Goal: Information Seeking & Learning: Find specific page/section

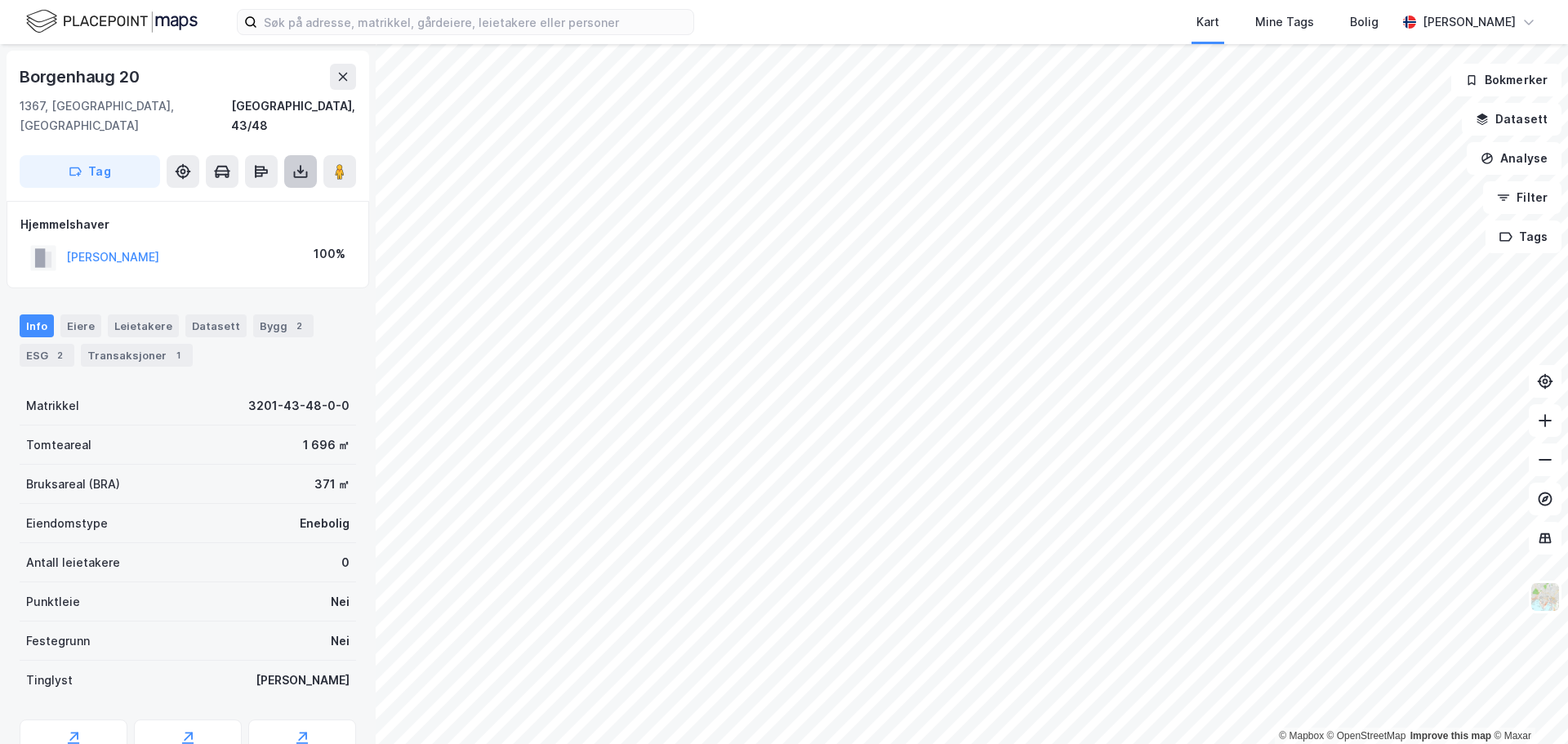
click at [307, 163] on icon at bounding box center [301, 171] width 17 height 17
click at [263, 198] on div "Last ned grunnbok" at bounding box center [220, 204] width 95 height 13
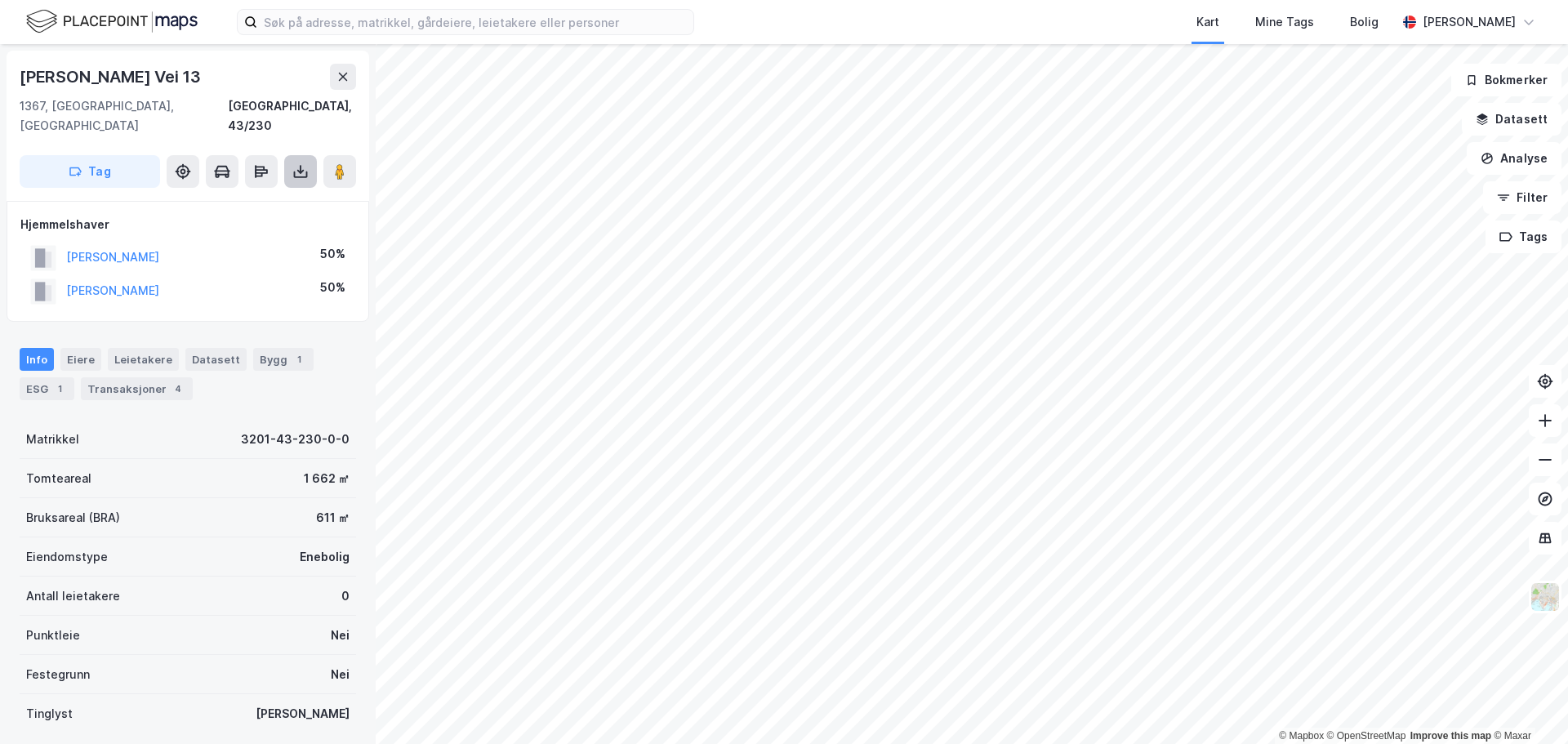
click at [301, 165] on icon at bounding box center [301, 169] width 2 height 9
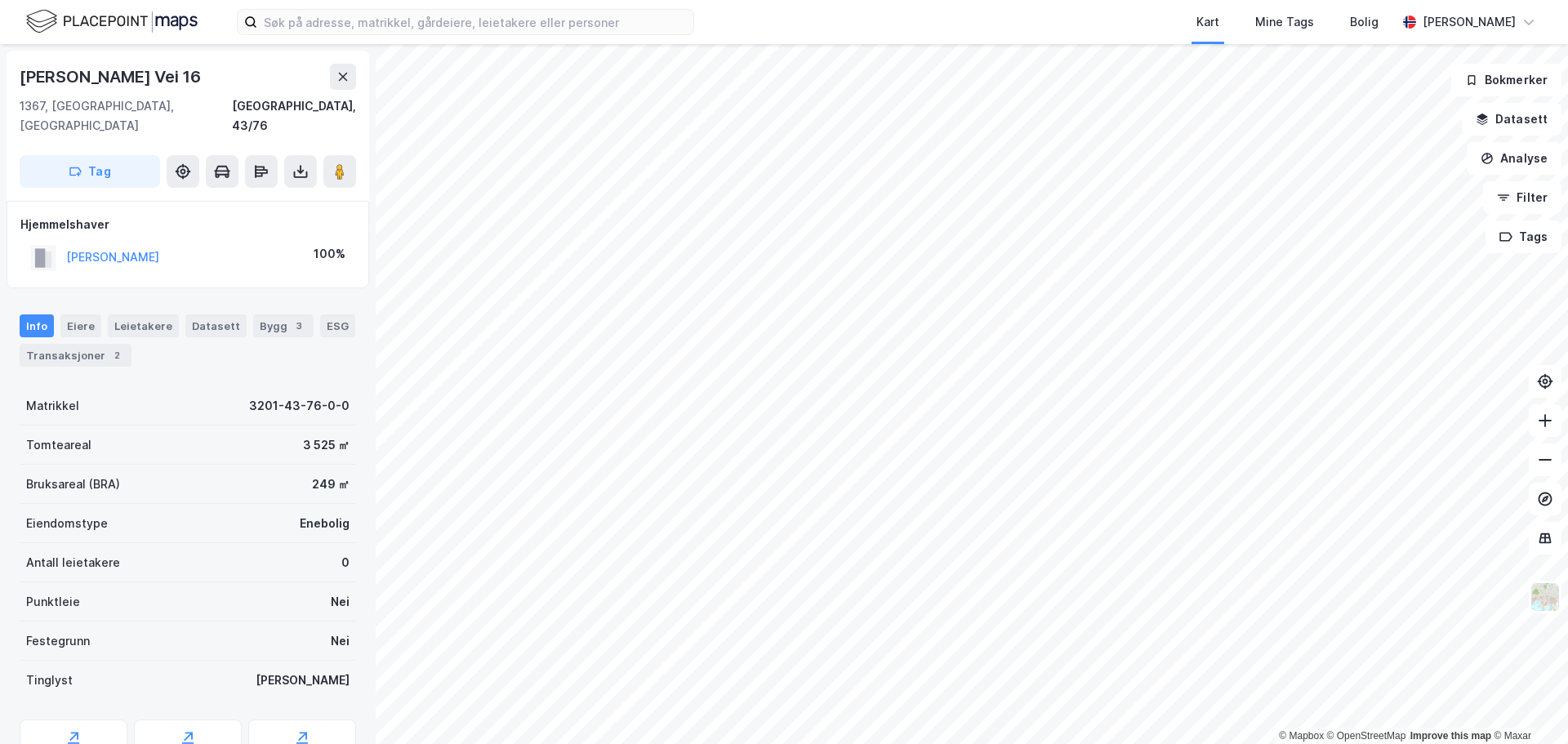
scroll to position [1, 0]
click at [299, 169] on icon at bounding box center [301, 171] width 7 height 4
click at [253, 197] on div "Last ned grunnbok" at bounding box center [220, 203] width 95 height 13
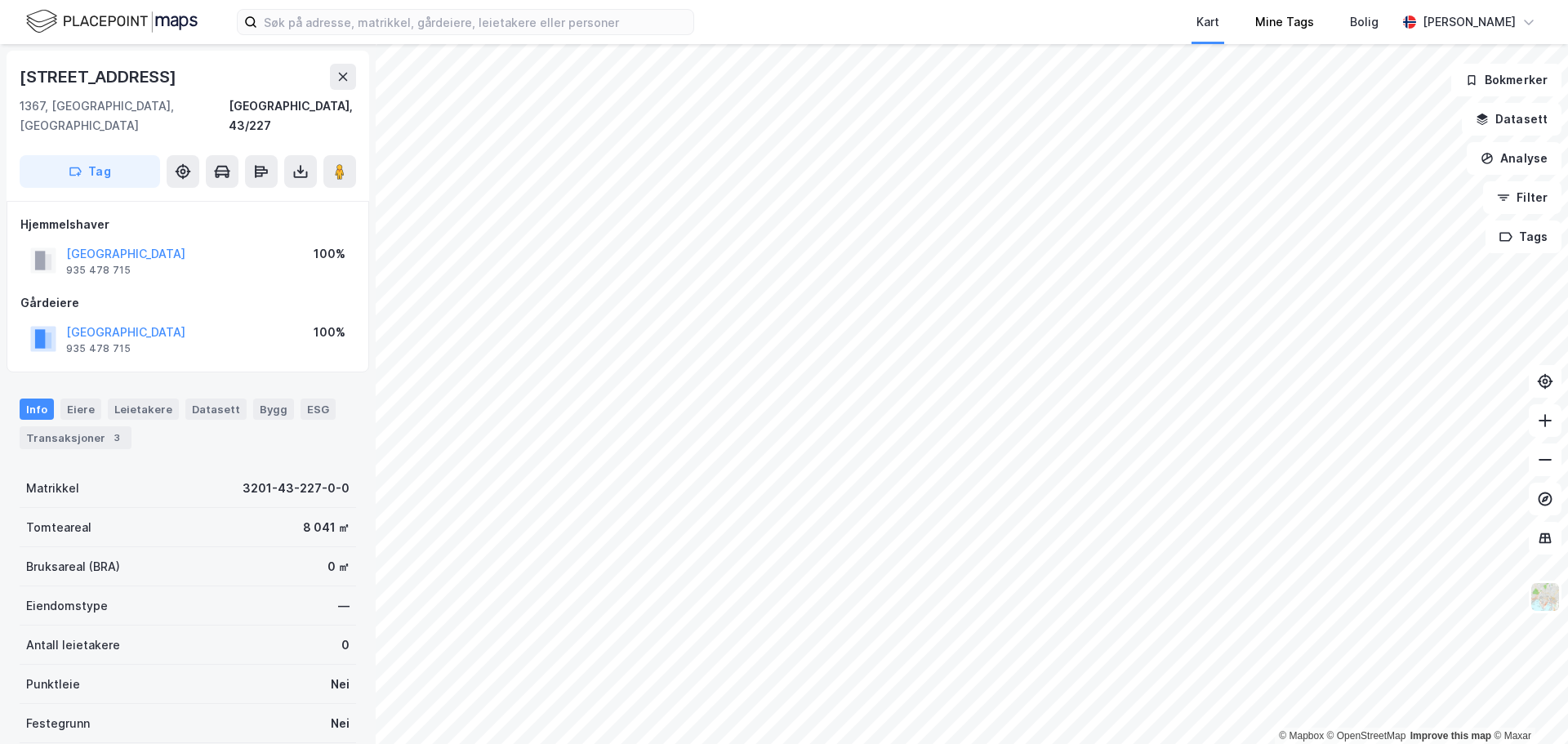
scroll to position [1, 0]
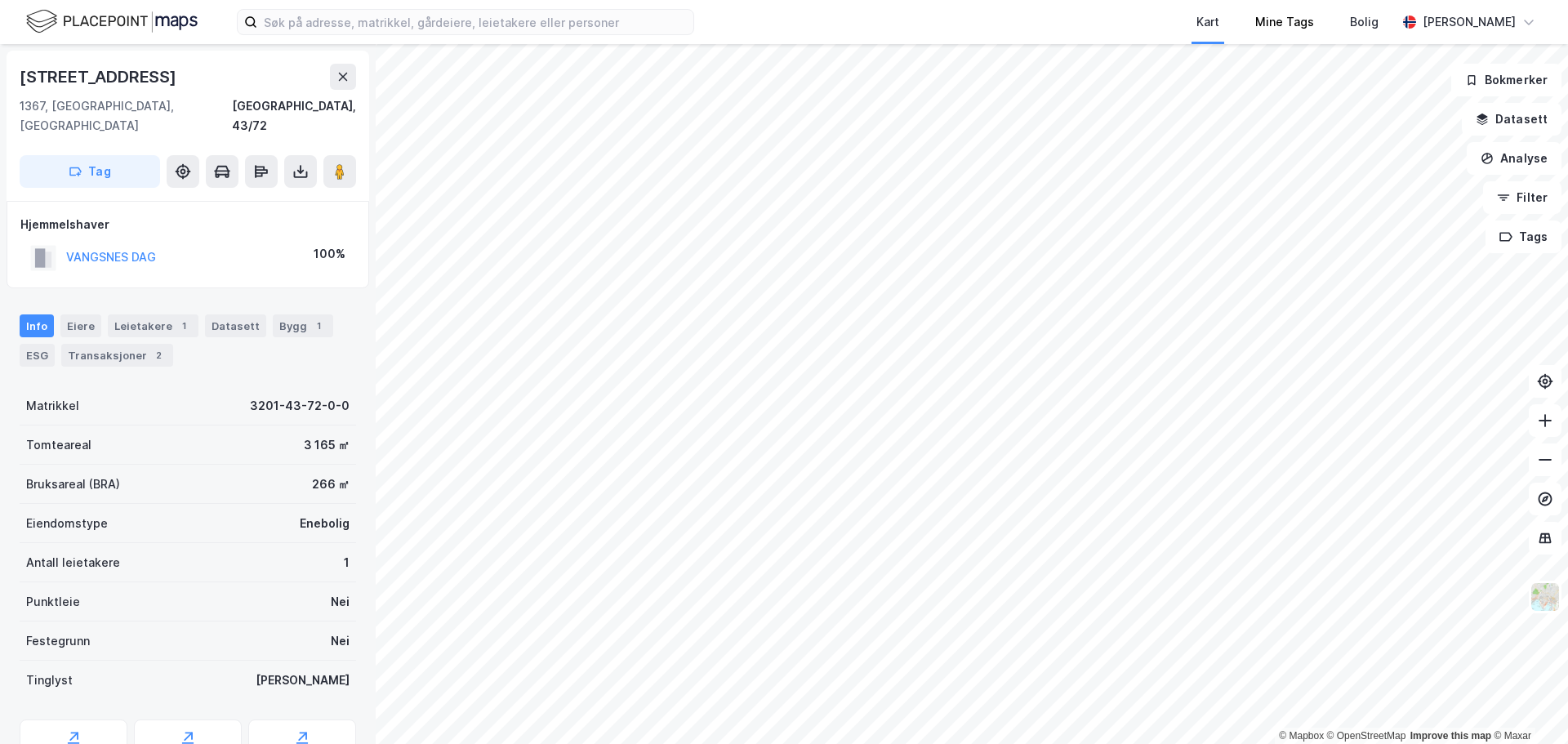
scroll to position [1, 0]
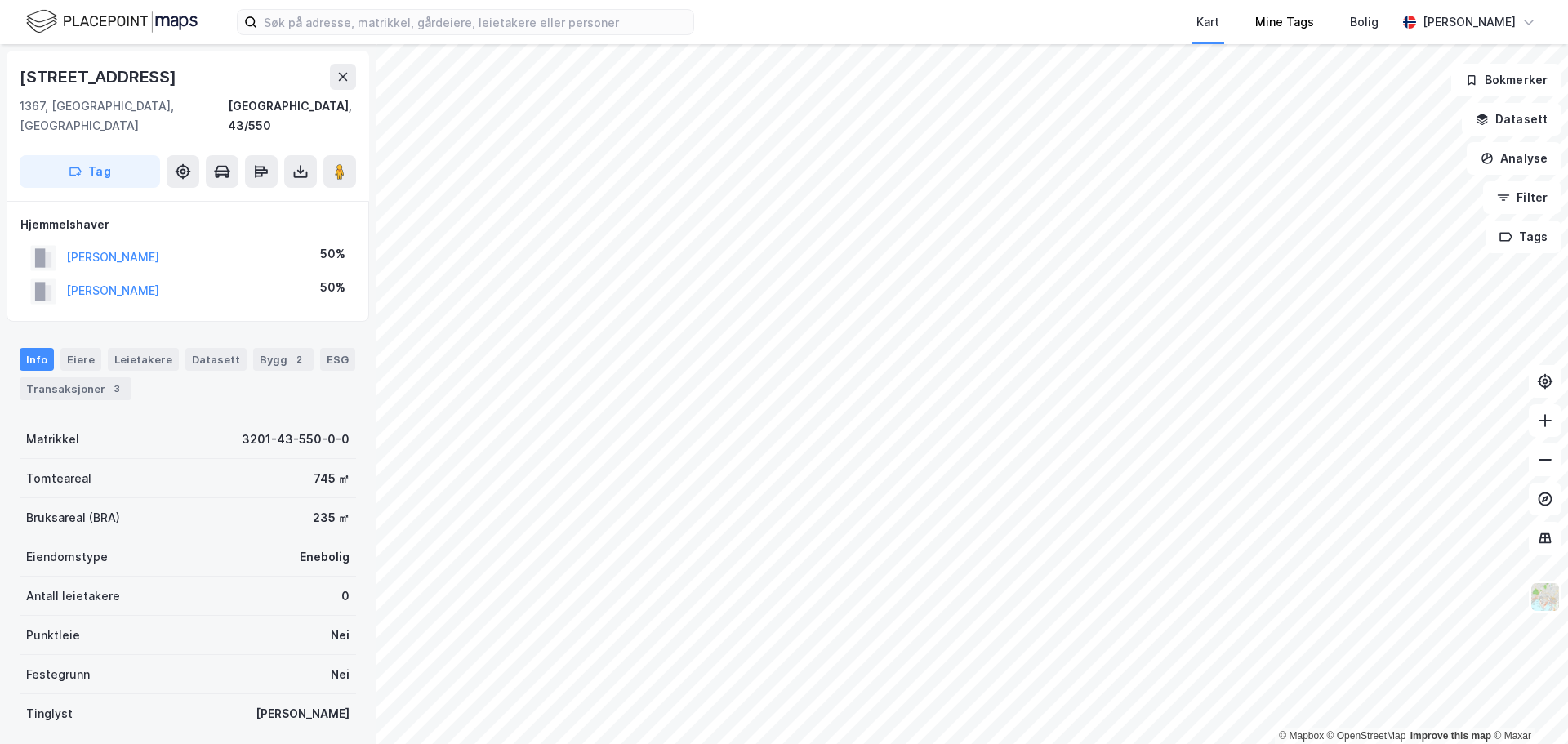
scroll to position [1, 0]
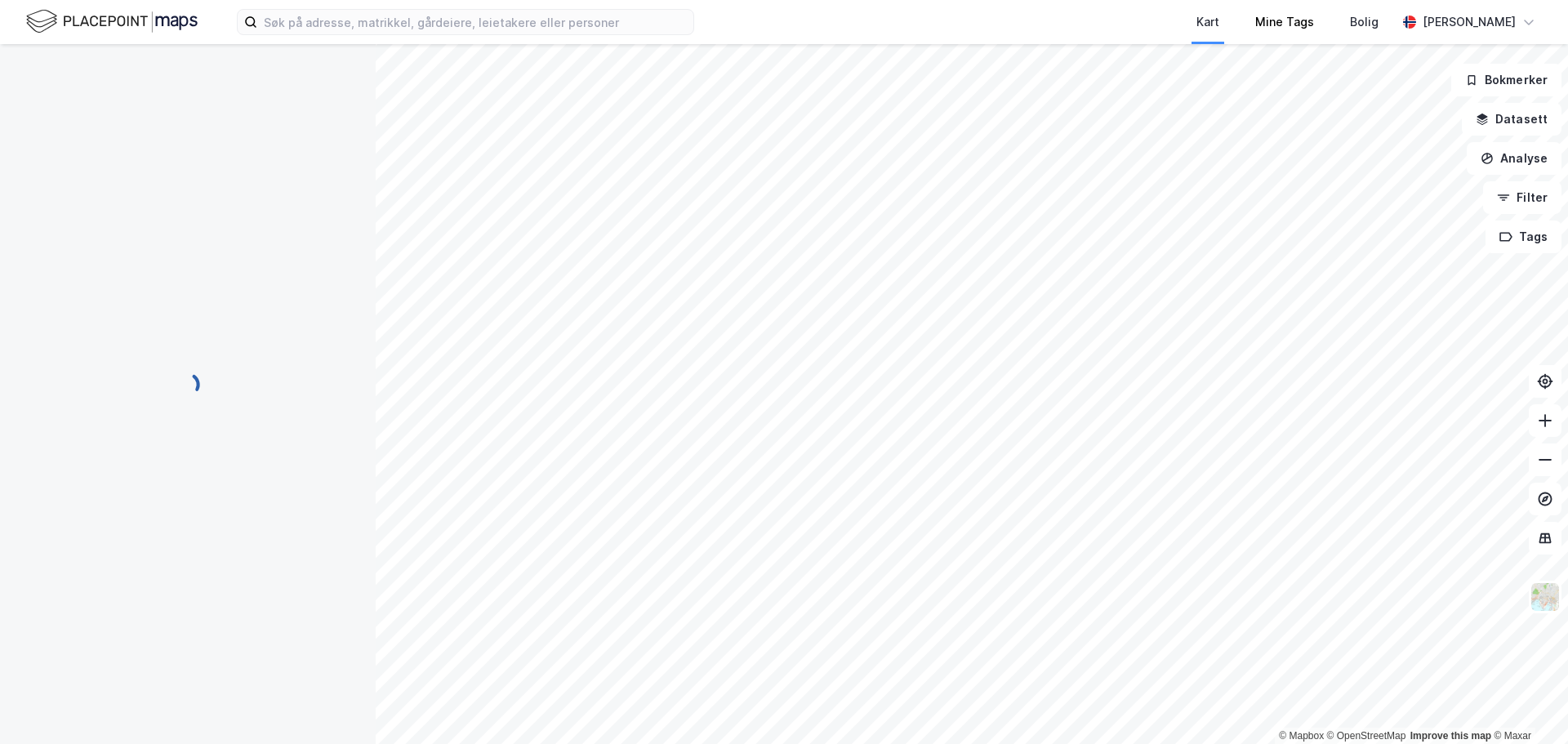
scroll to position [1, 0]
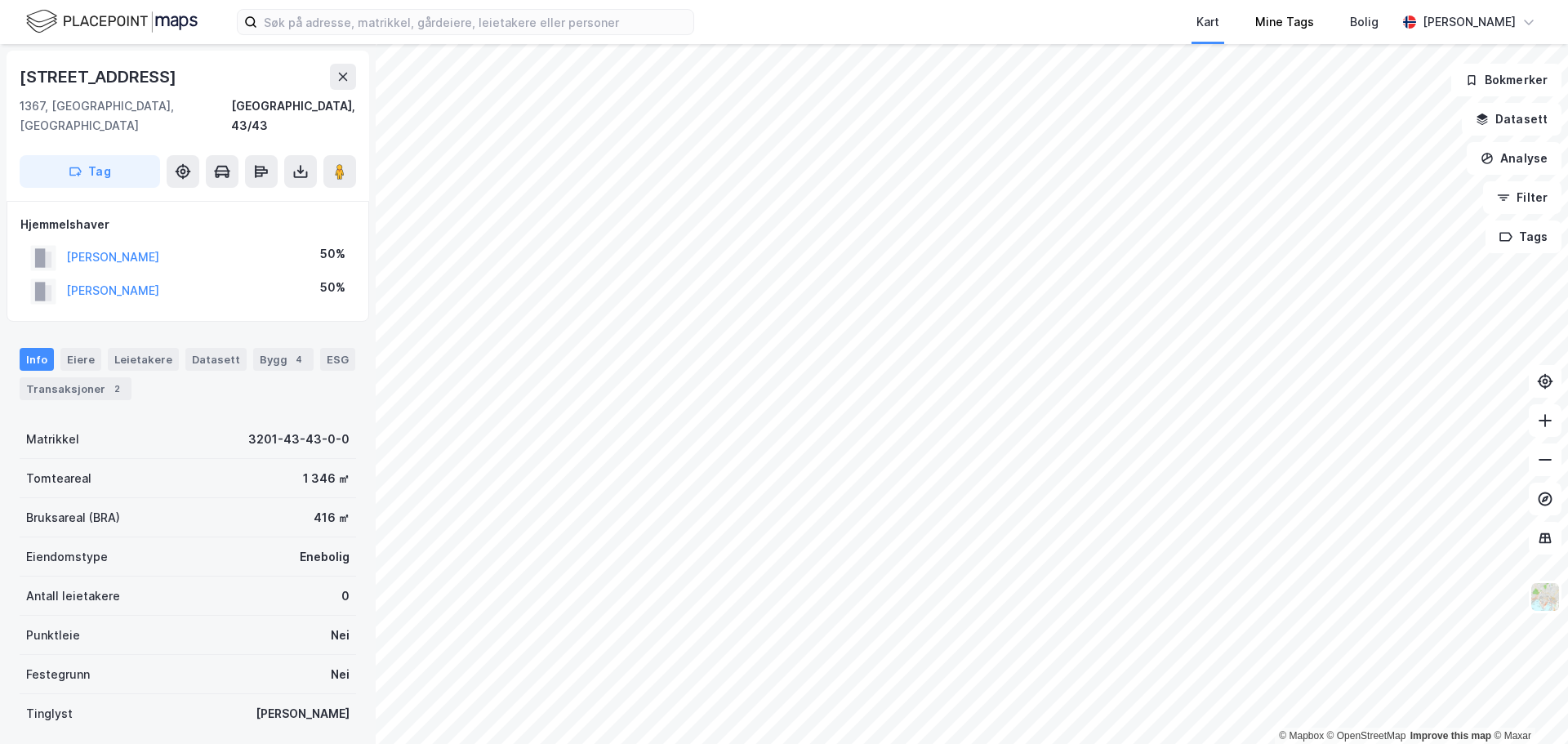
scroll to position [1, 0]
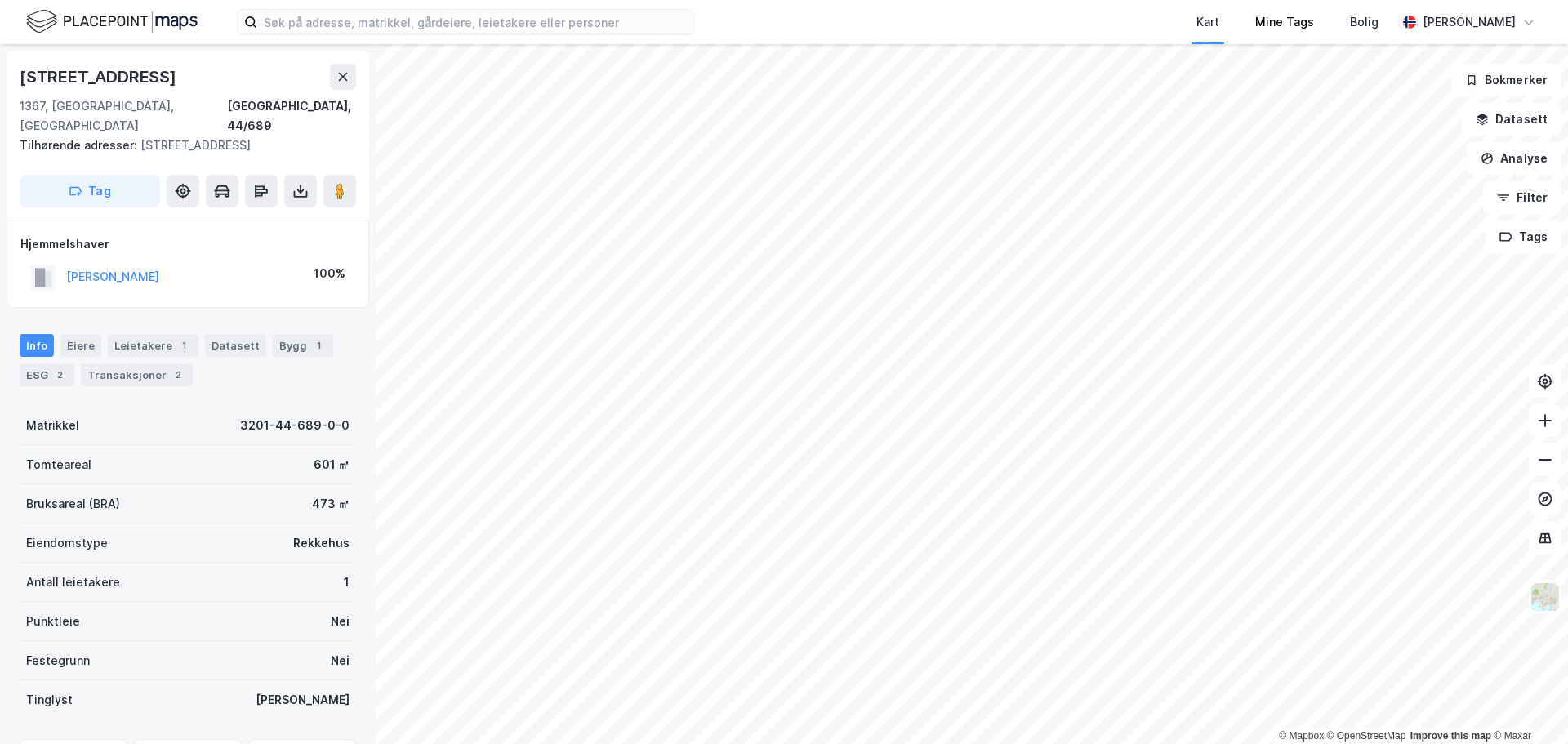
scroll to position [1, 0]
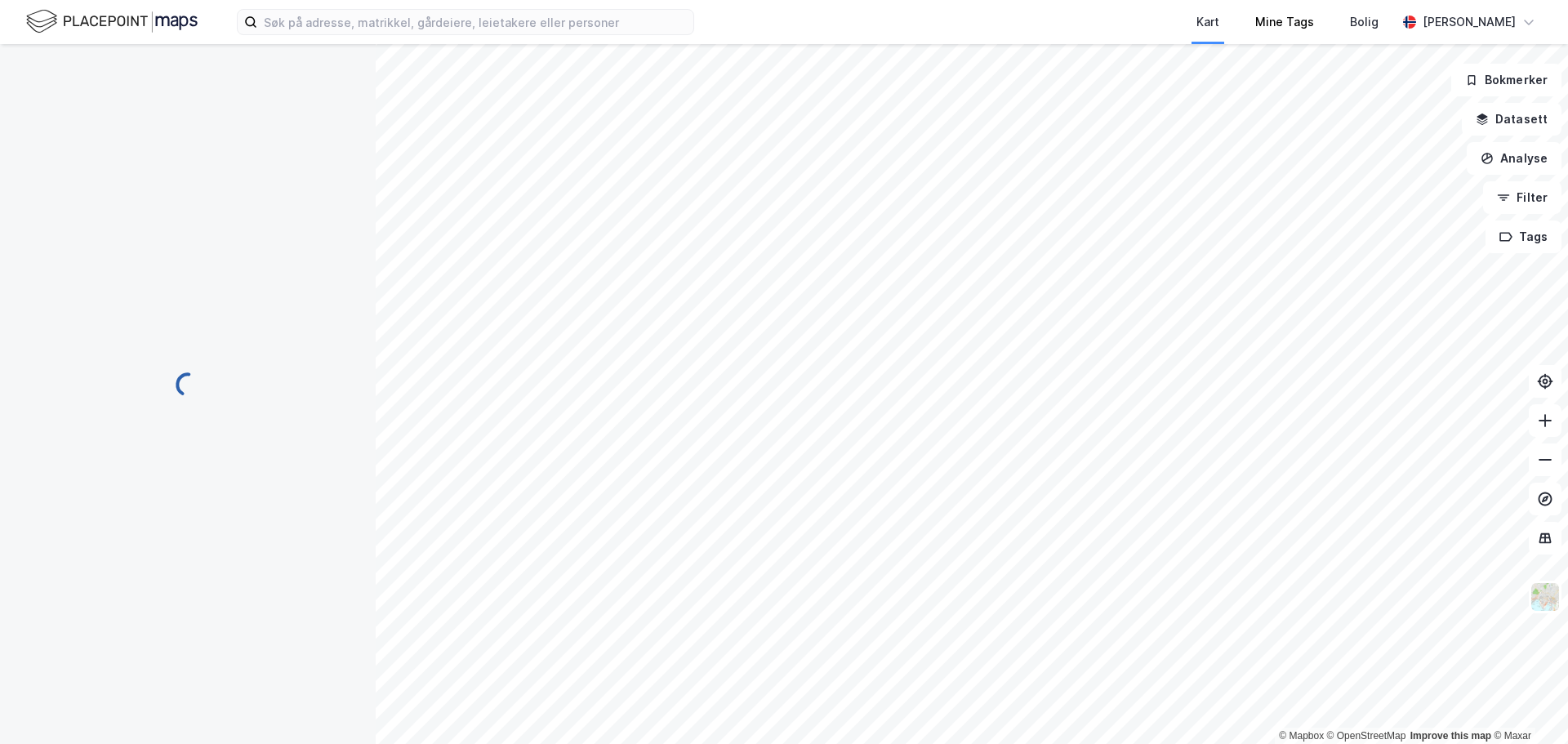
scroll to position [1, 0]
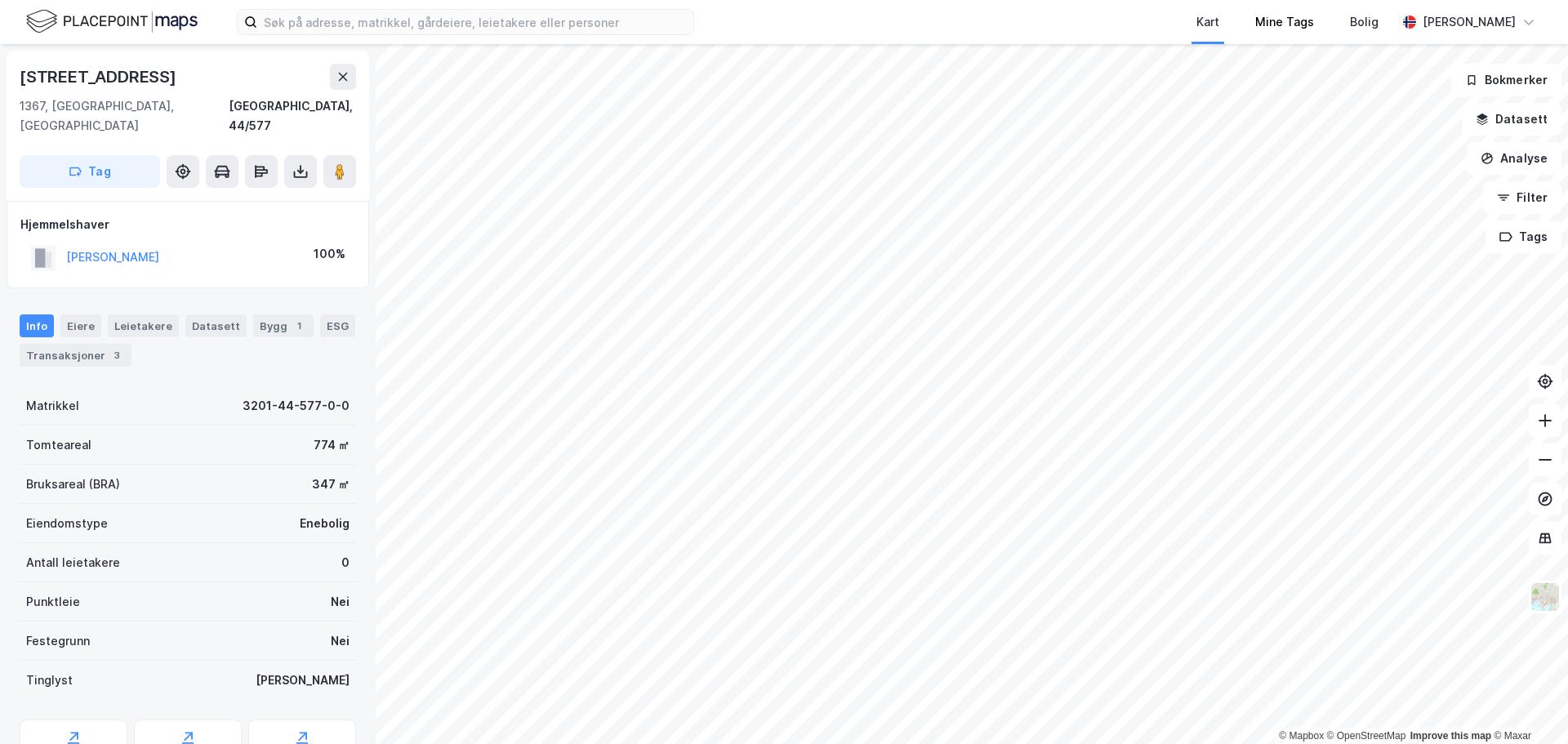
scroll to position [1, 0]
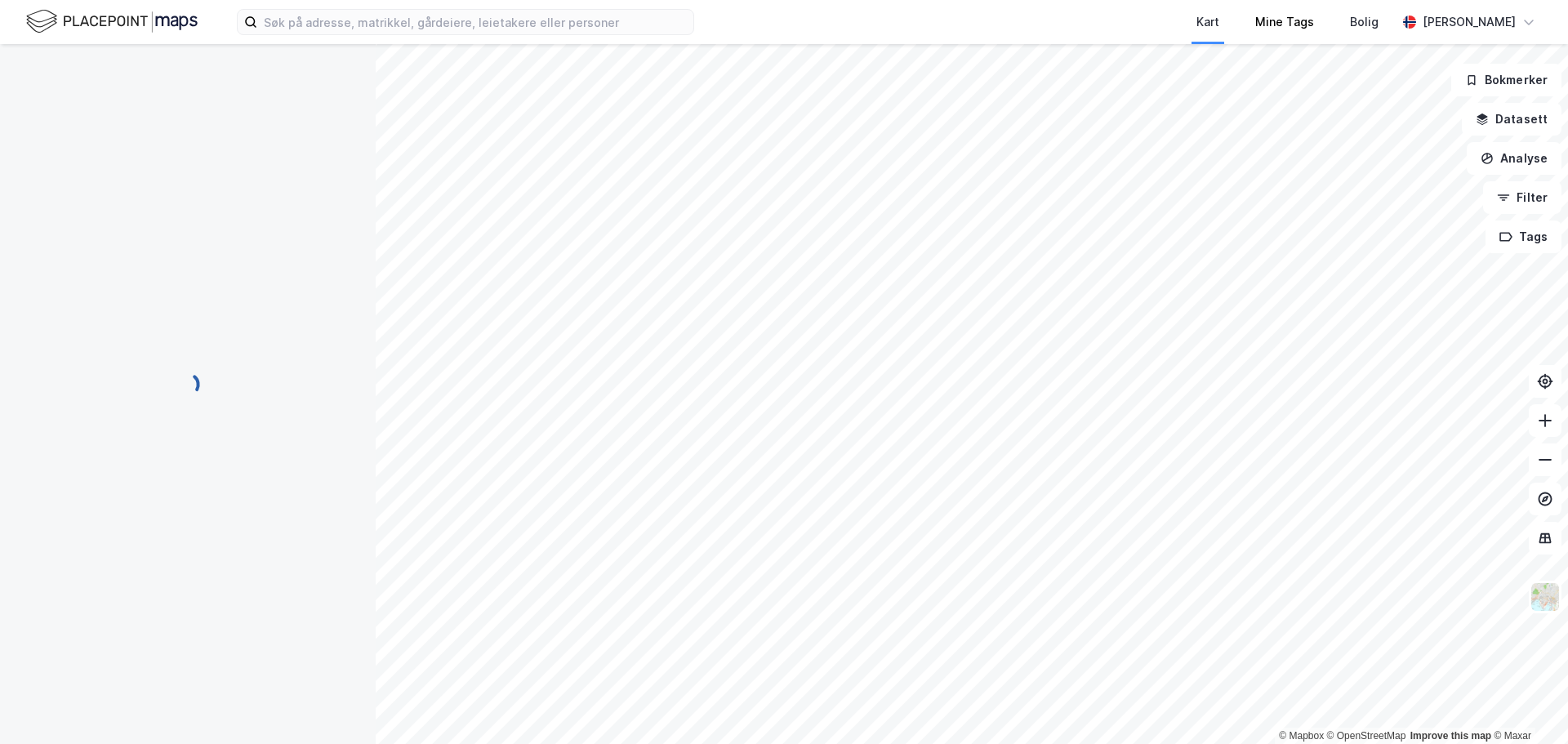
scroll to position [1, 0]
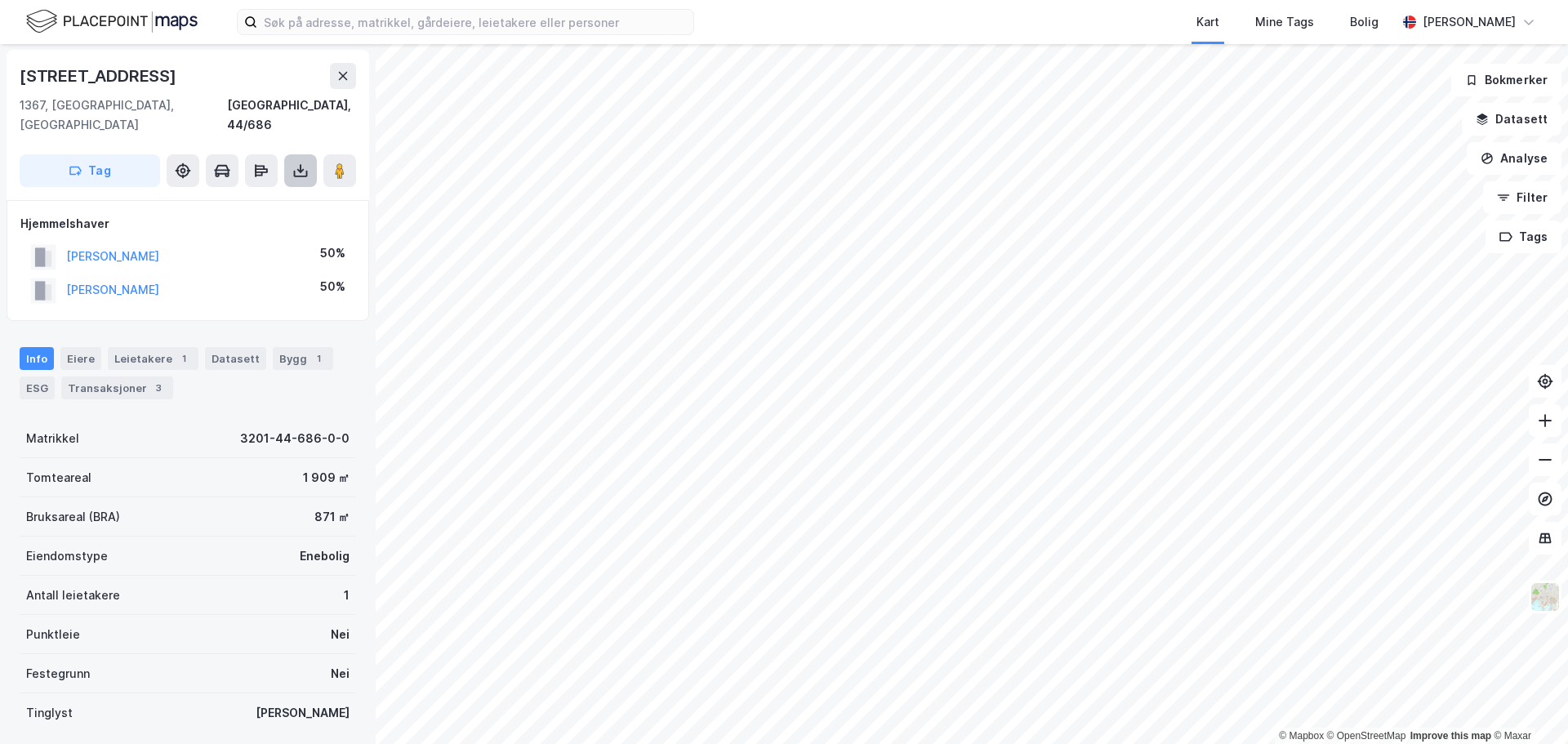
click at [308, 159] on button at bounding box center [300, 170] width 33 height 33
click at [272, 190] on div "Last ned grunnbok" at bounding box center [230, 203] width 174 height 26
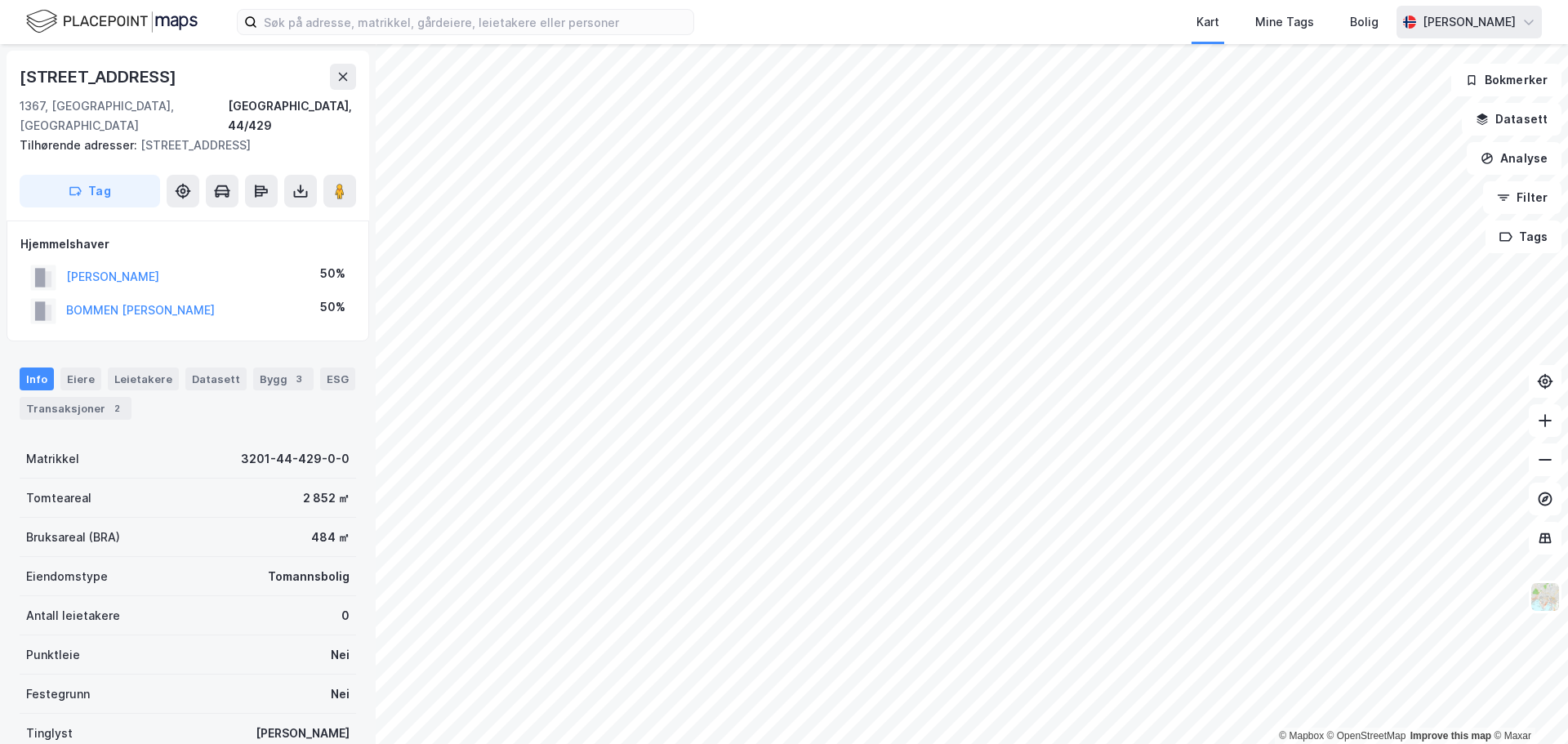
scroll to position [1, 0]
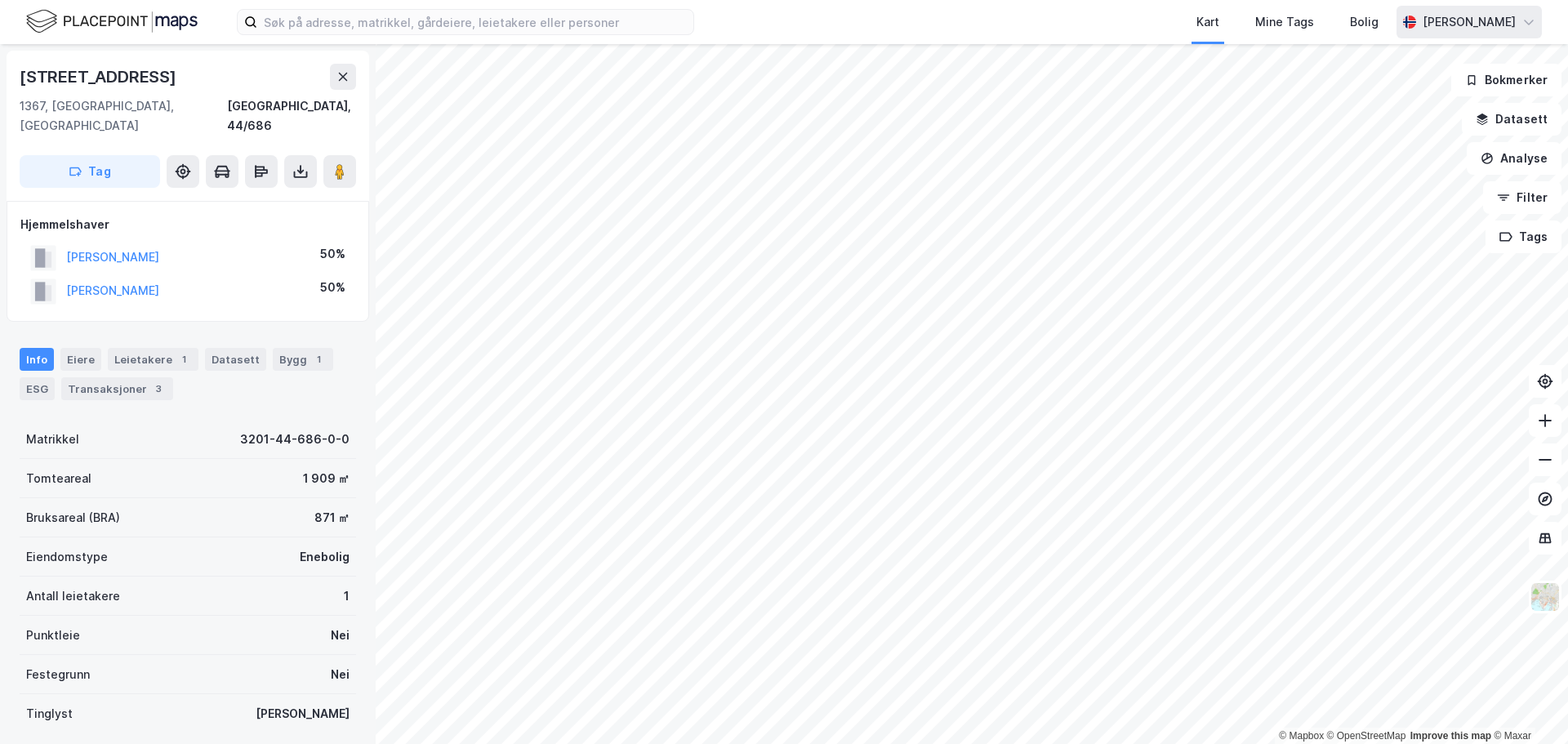
scroll to position [1, 0]
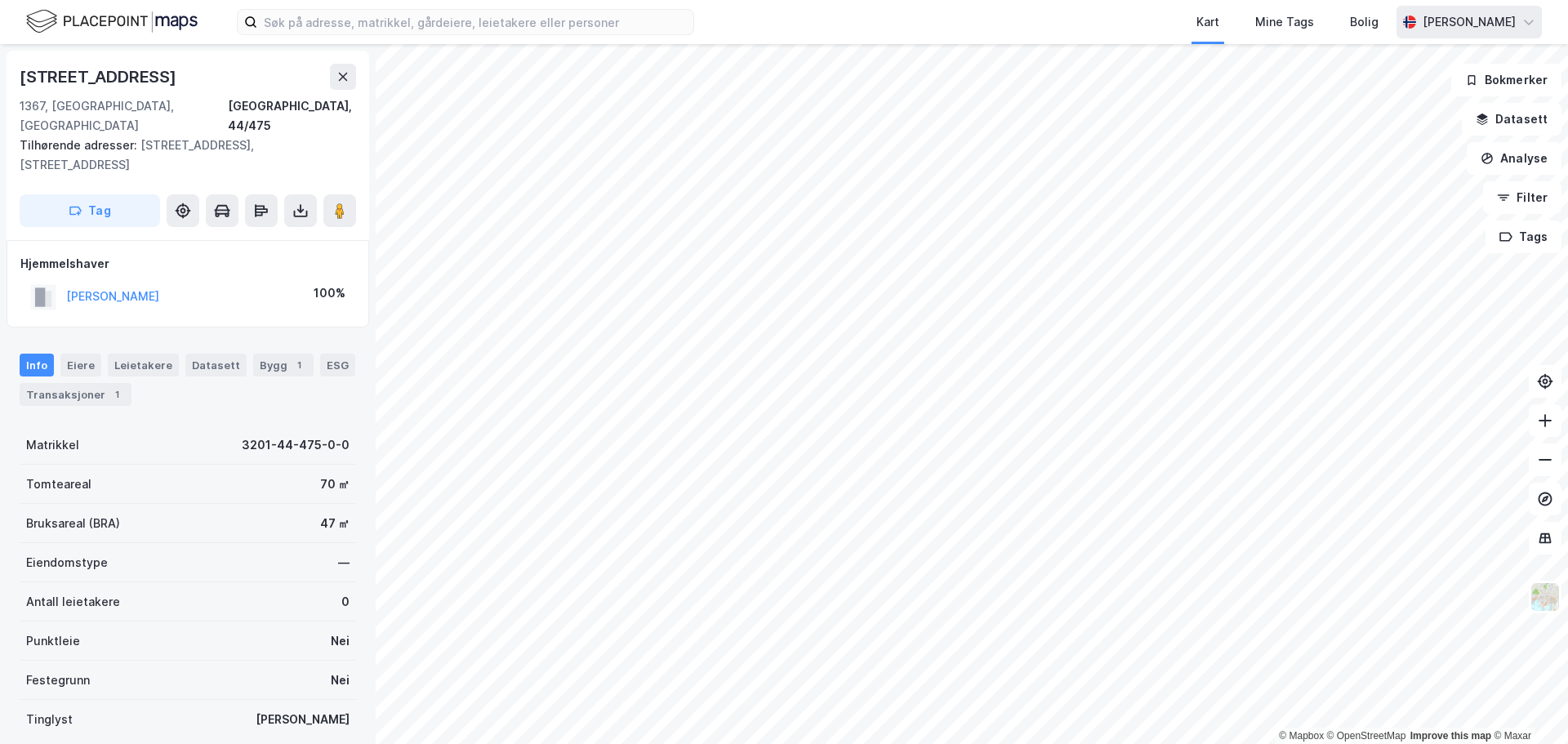
scroll to position [1, 0]
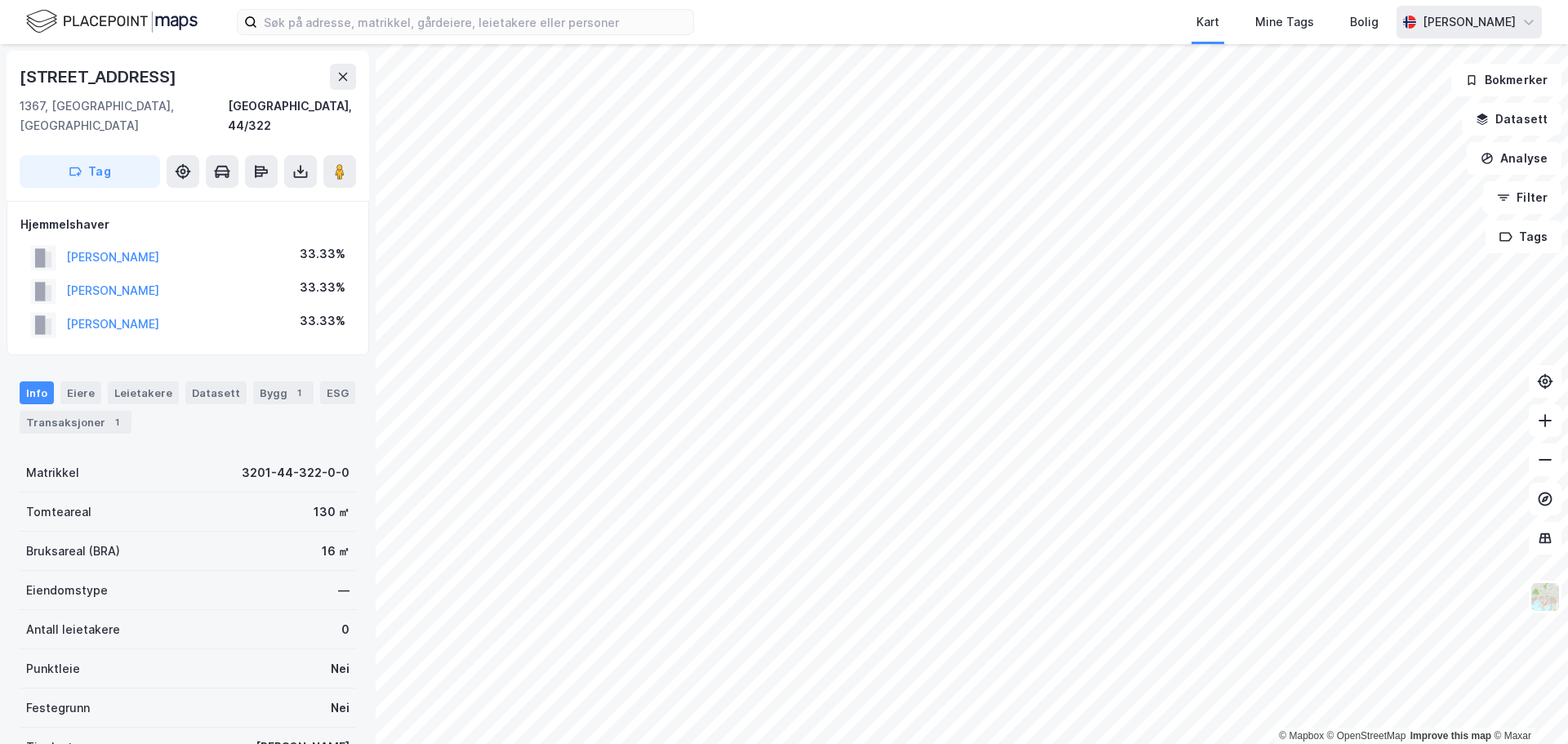
scroll to position [1, 0]
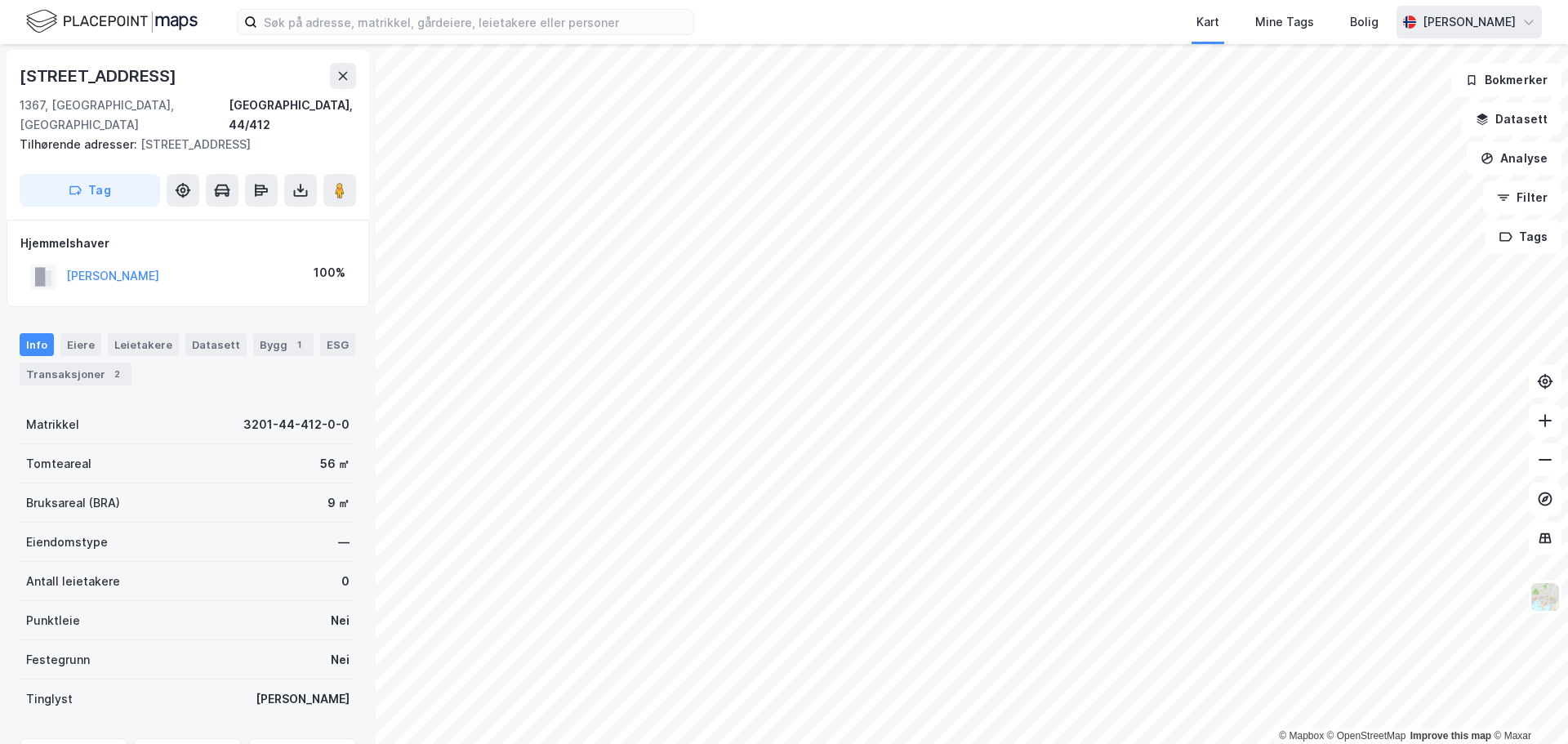
scroll to position [1, 0]
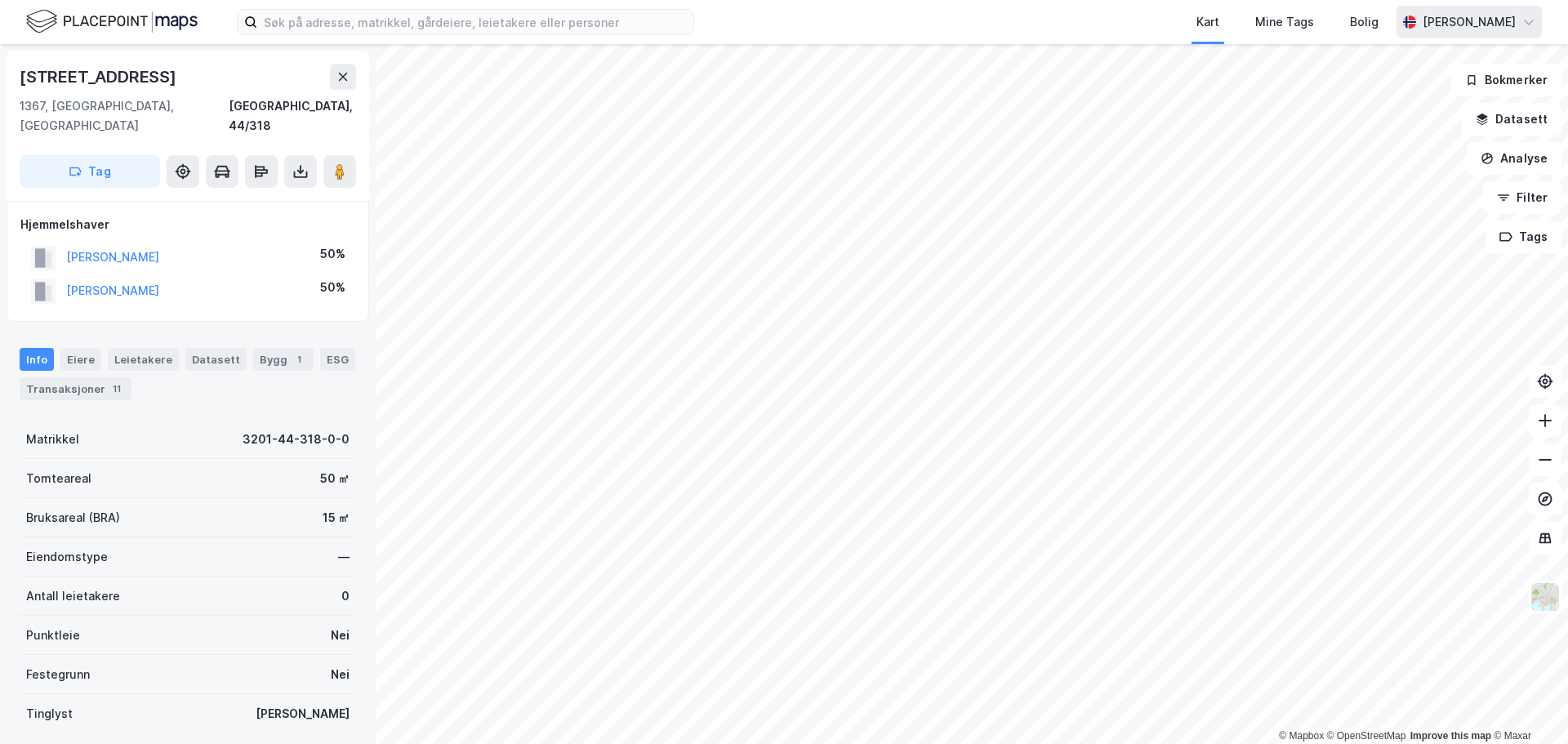
scroll to position [1, 0]
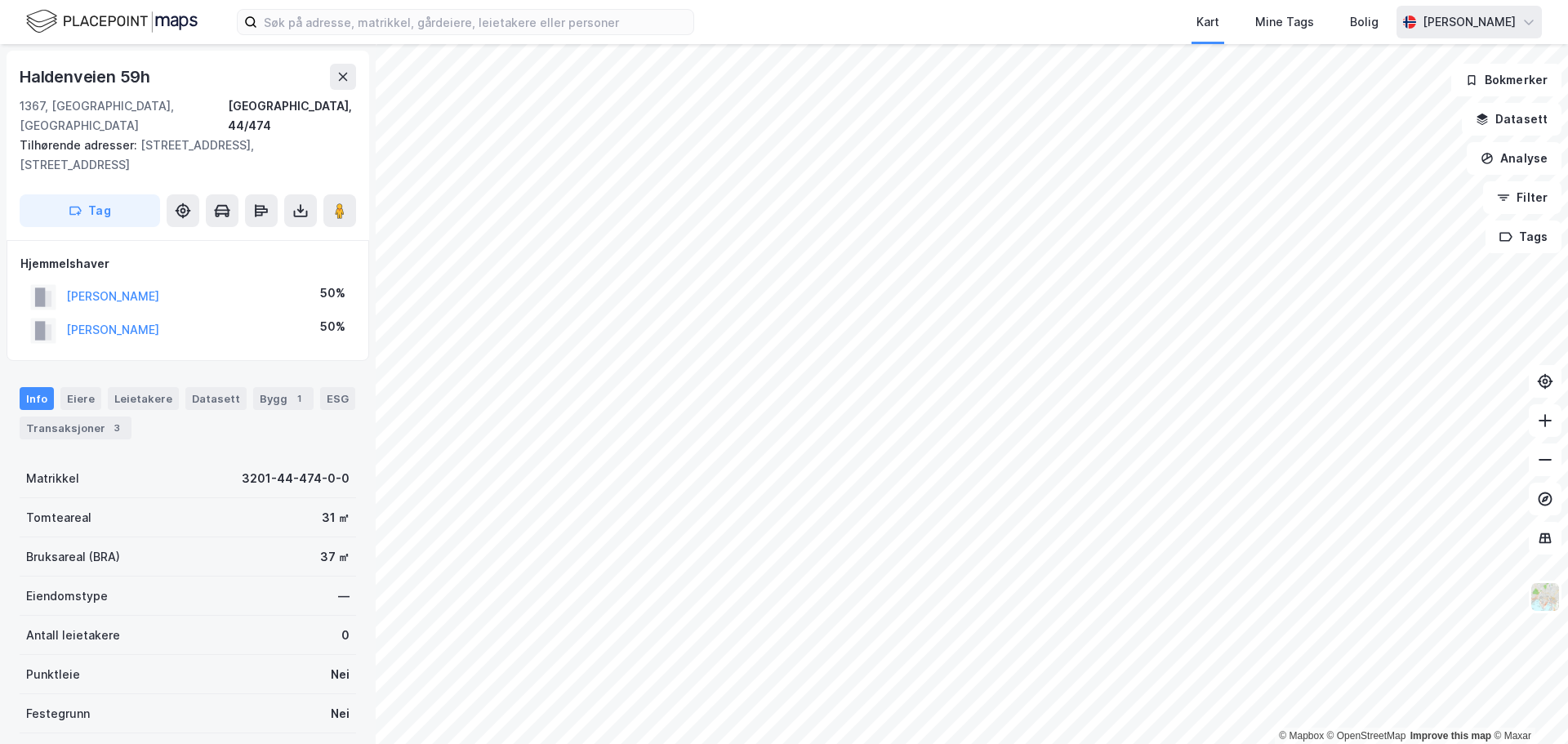
scroll to position [1, 0]
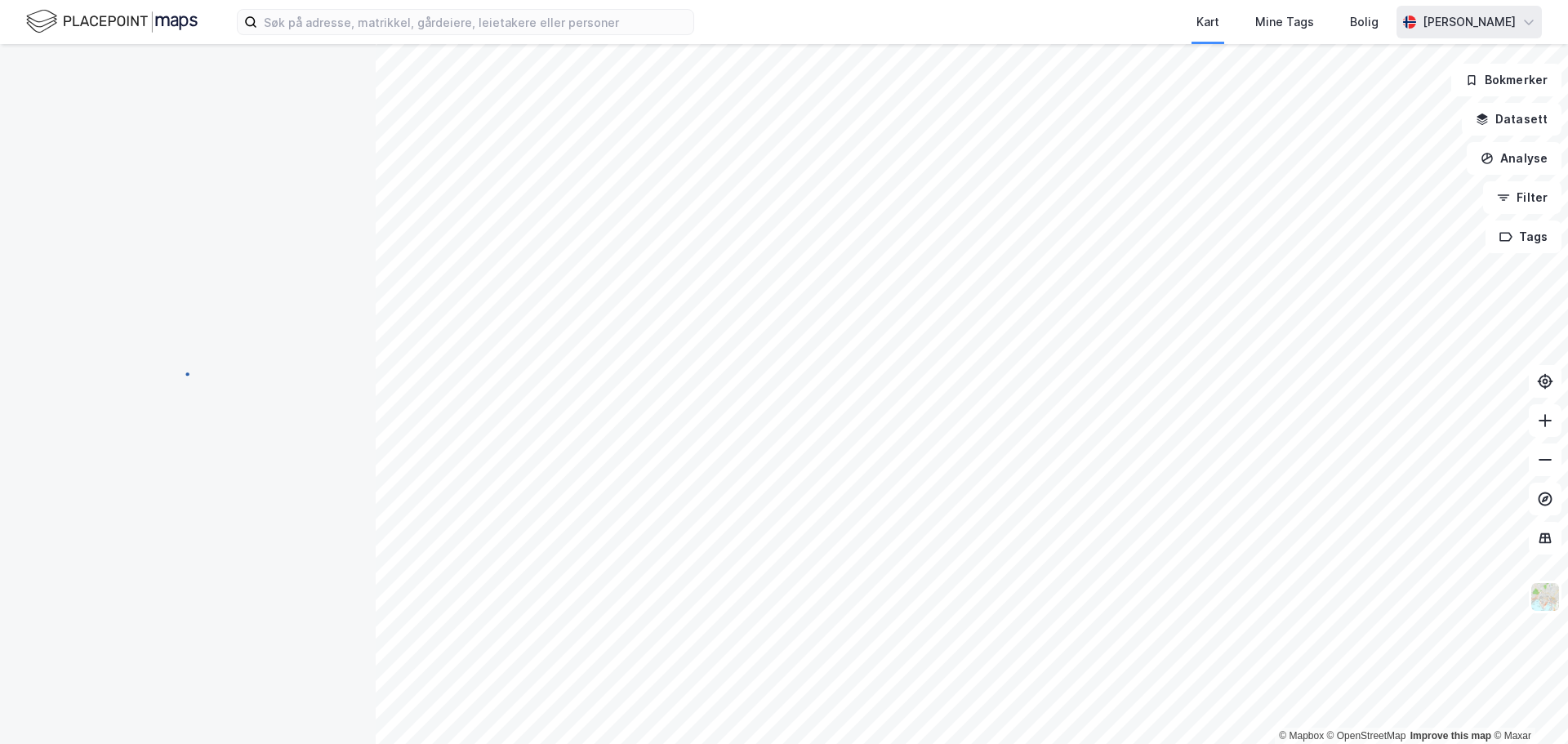
scroll to position [1, 0]
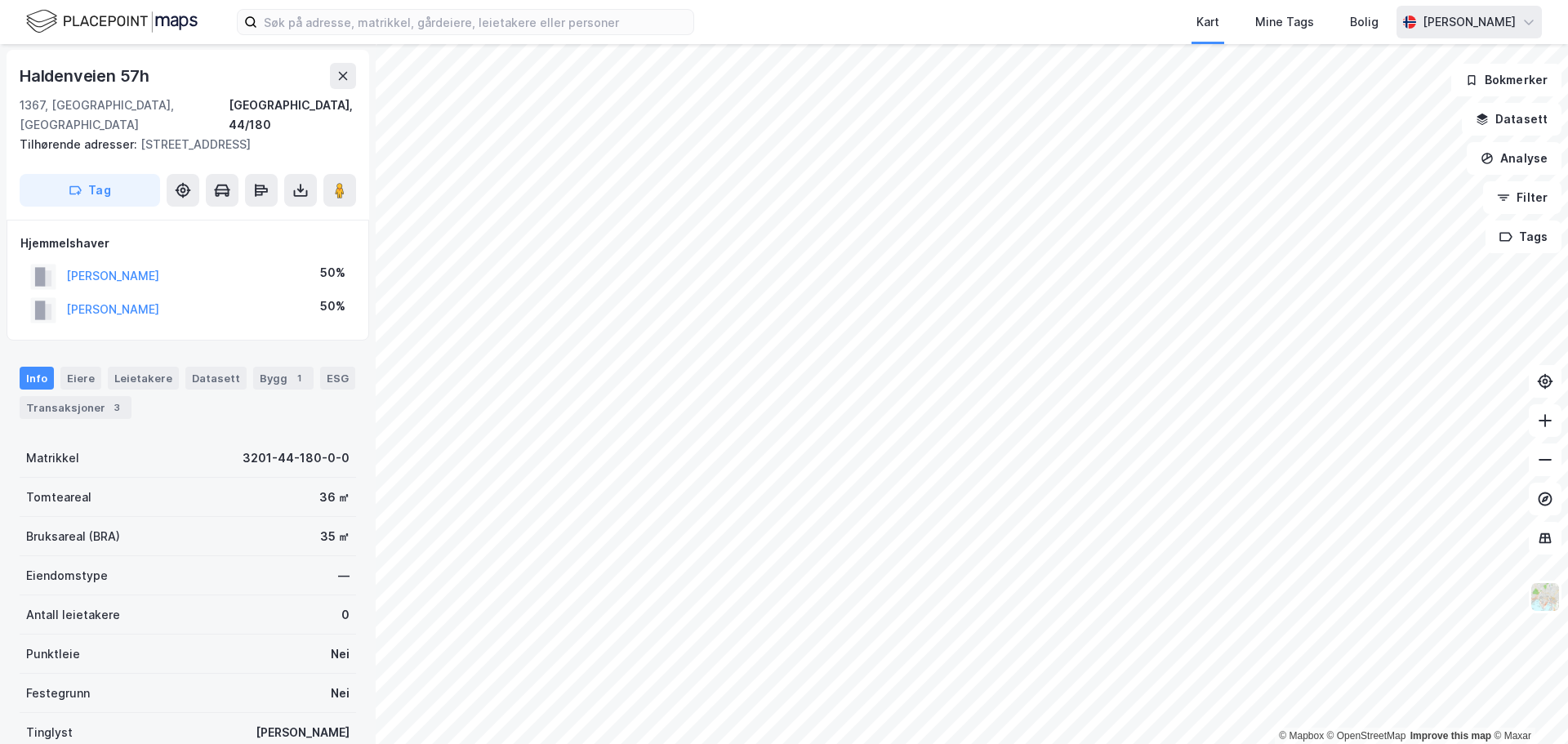
scroll to position [1, 0]
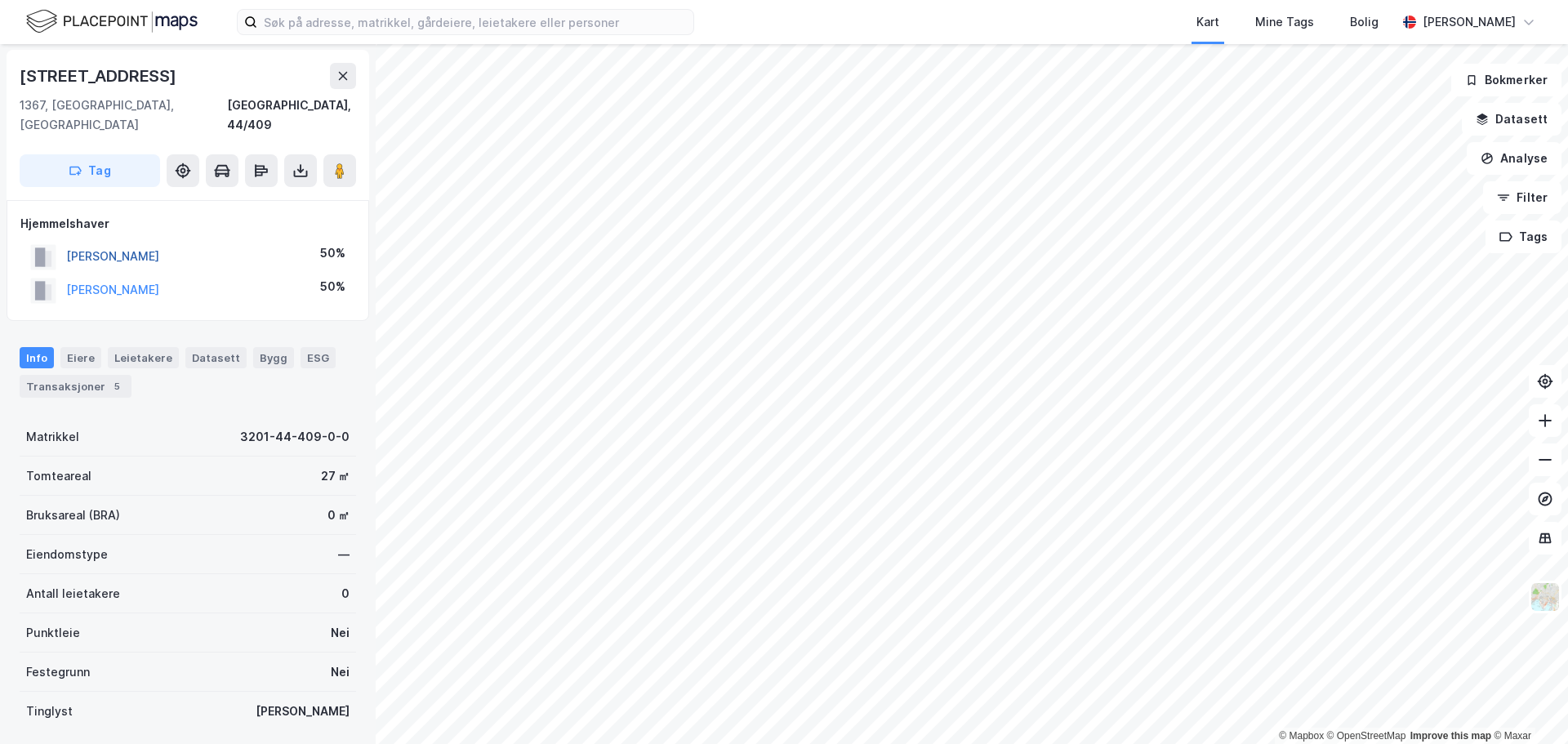
click at [0, 0] on button "[PERSON_NAME]" at bounding box center [0, 0] width 0 height 0
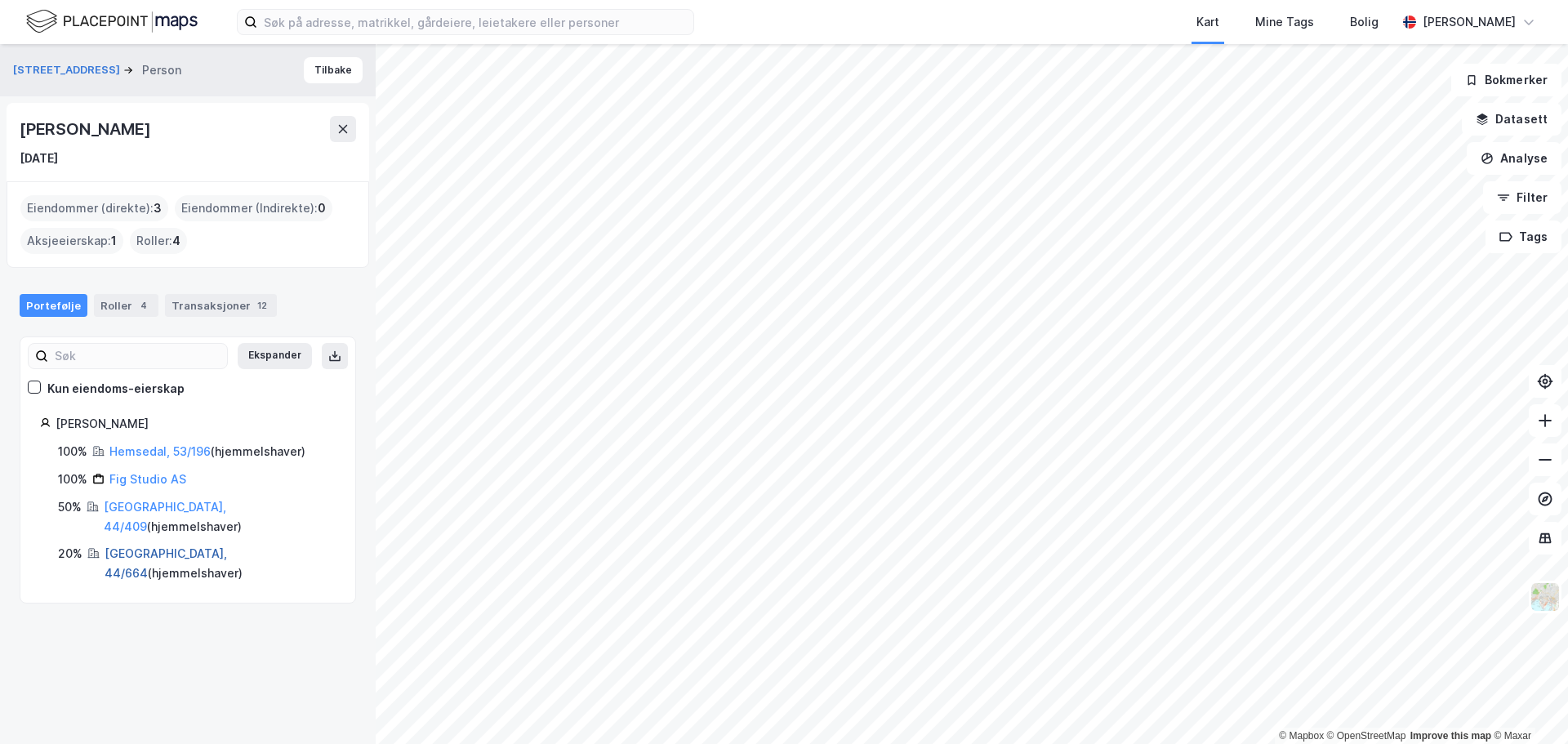
click at [165, 546] on link "[GEOGRAPHIC_DATA], 44/664" at bounding box center [166, 563] width 123 height 34
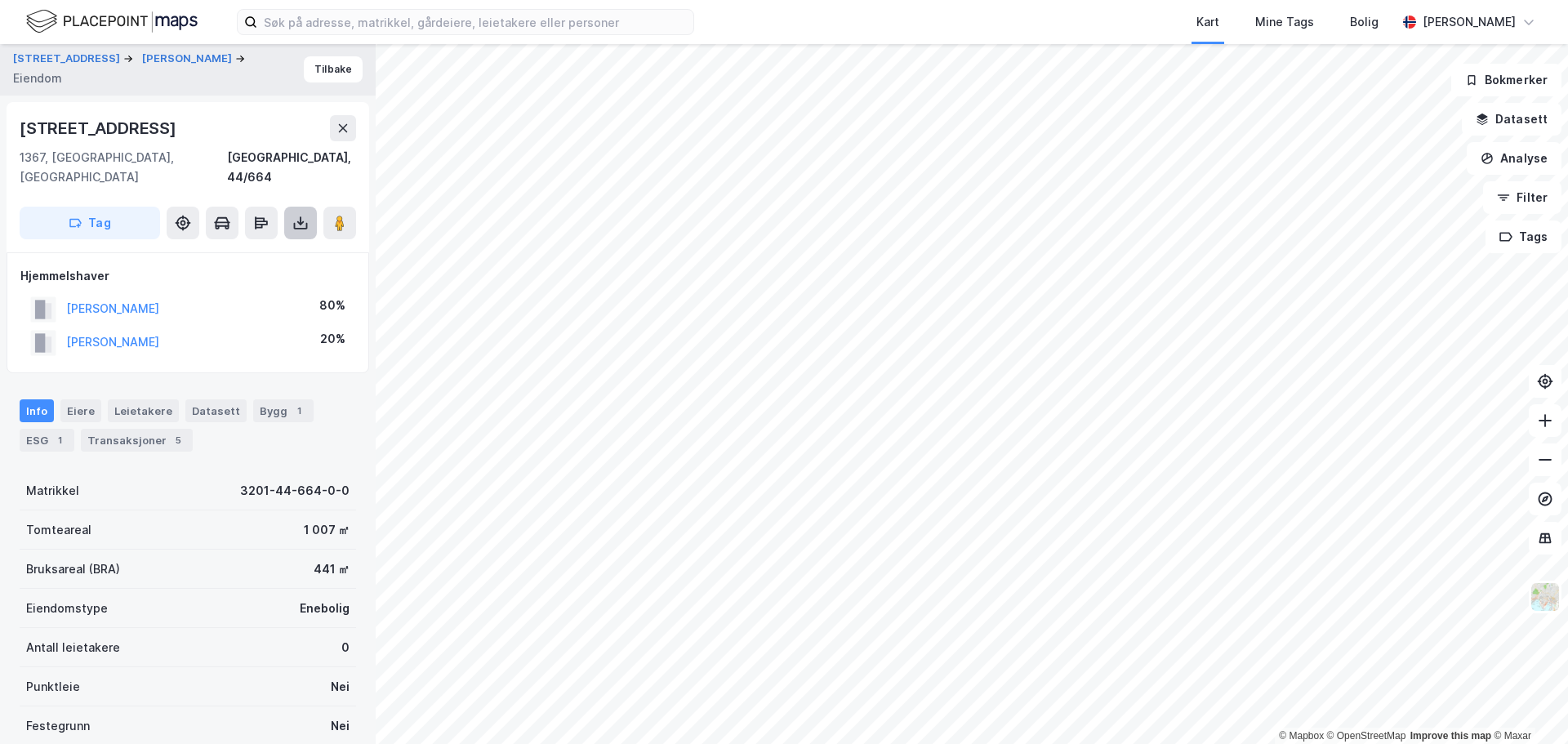
click at [307, 215] on icon at bounding box center [301, 223] width 17 height 17
click at [274, 242] on div "Last ned grunnbok" at bounding box center [230, 255] width 174 height 26
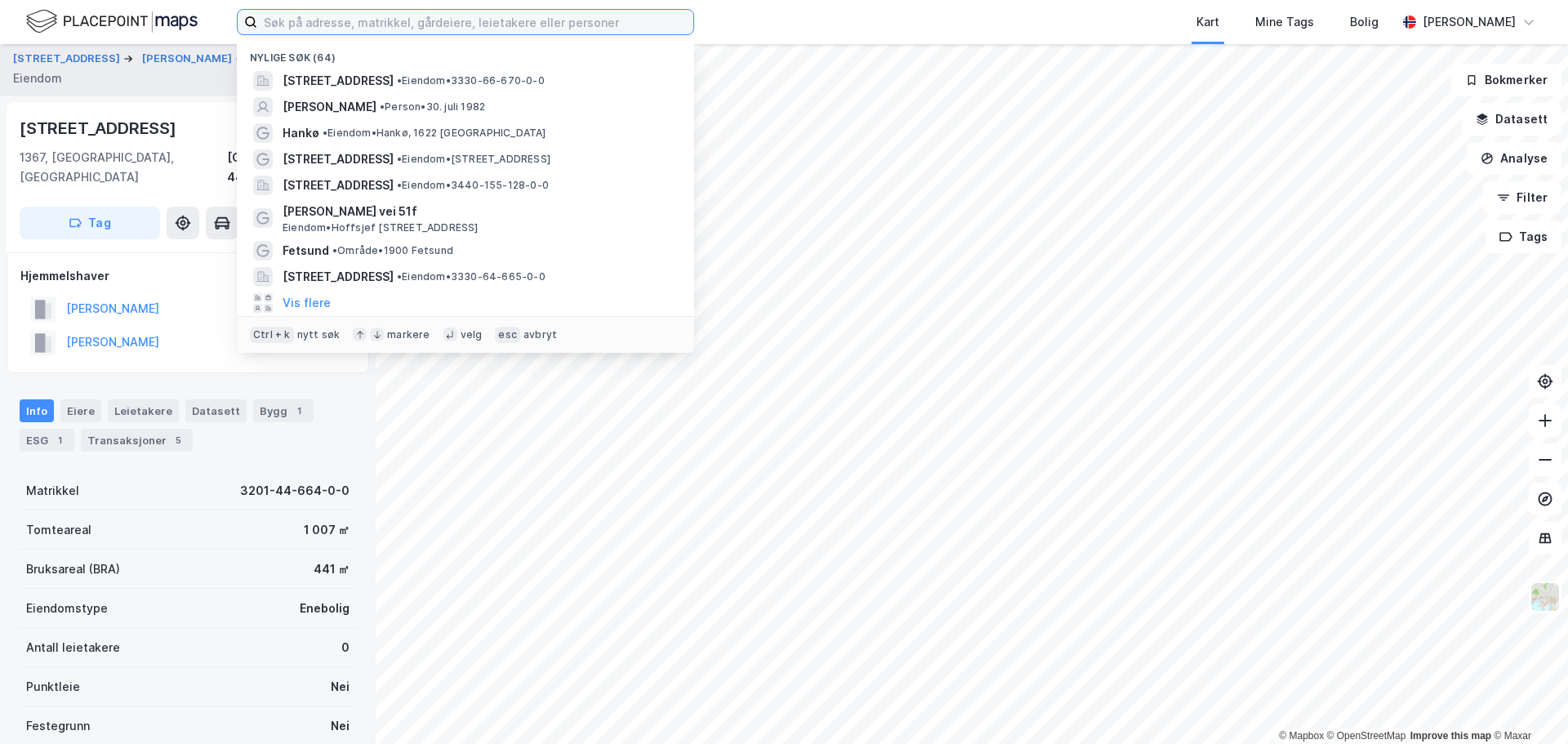
click at [326, 21] on input at bounding box center [475, 22] width 436 height 25
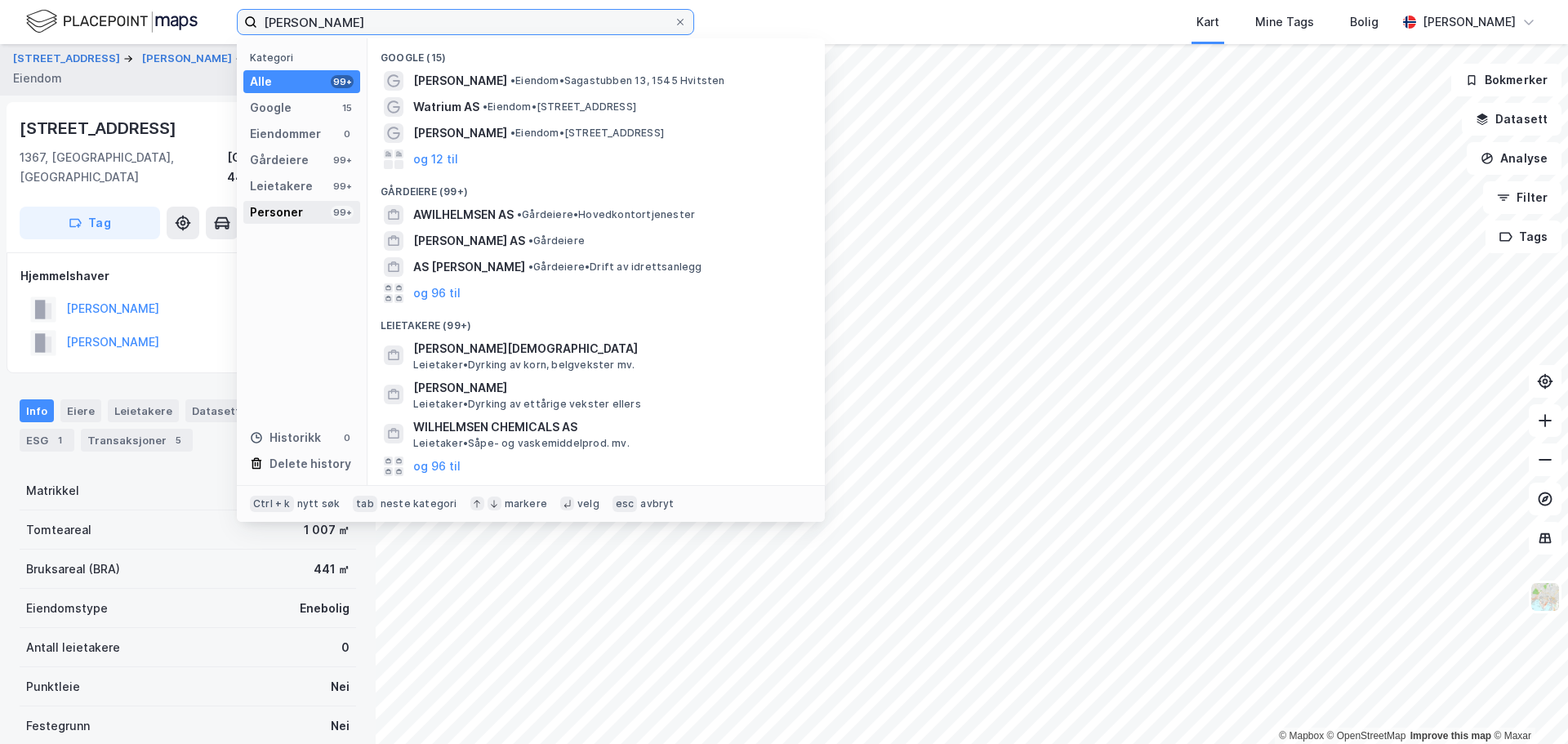
type input "[PERSON_NAME]"
click at [302, 202] on div "Personer 99+" at bounding box center [302, 212] width 117 height 23
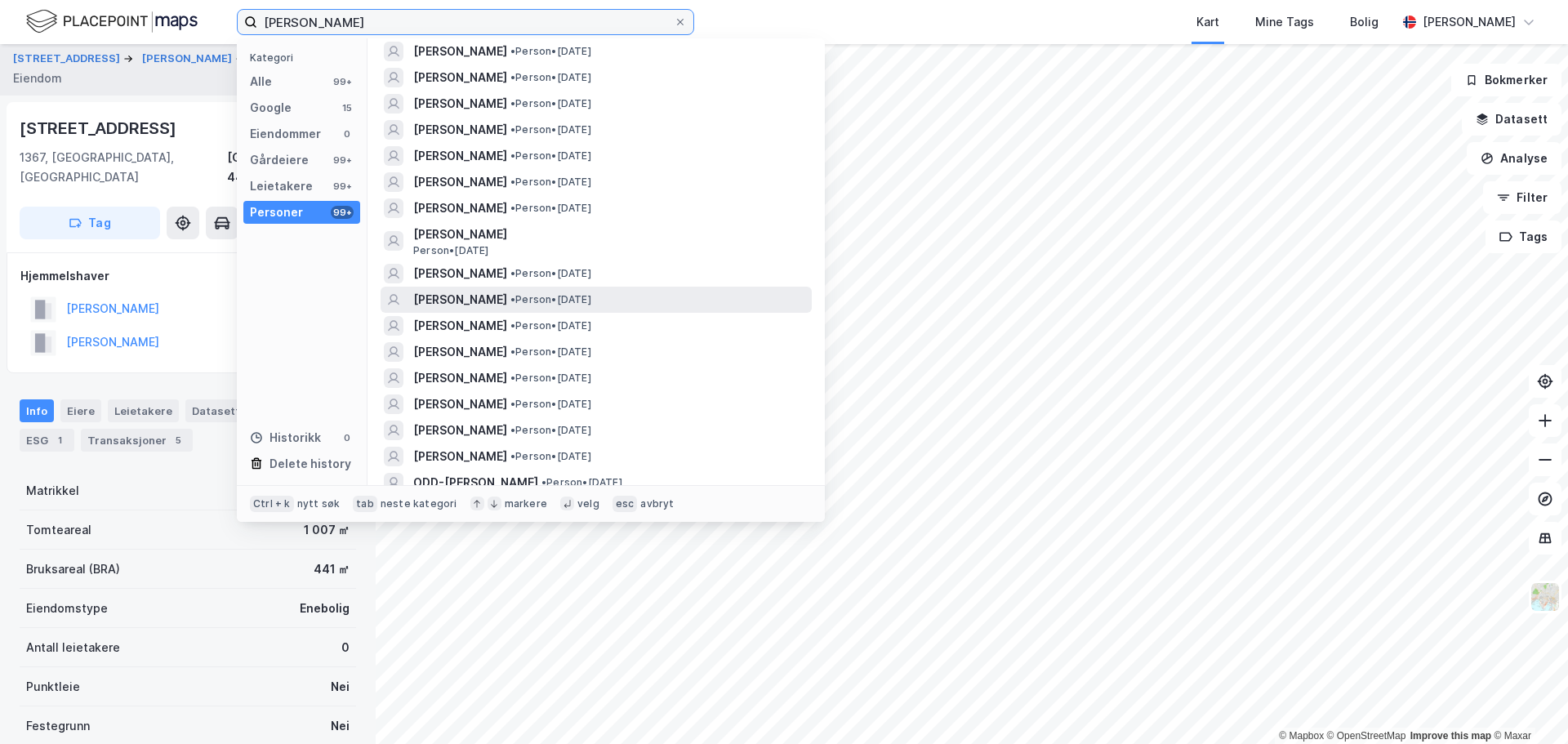
scroll to position [1062, 0]
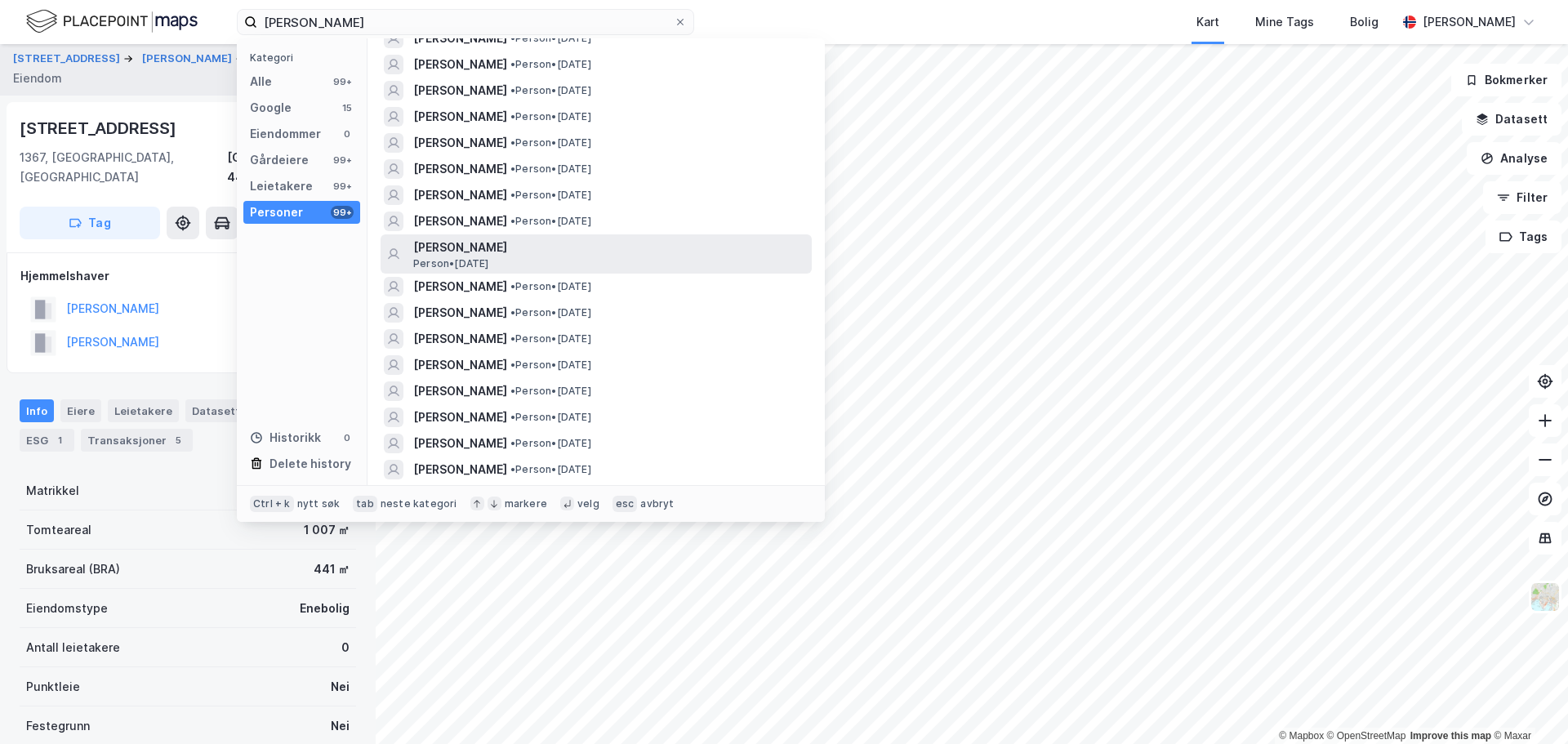
click at [552, 248] on span "[PERSON_NAME]" at bounding box center [609, 247] width 392 height 20
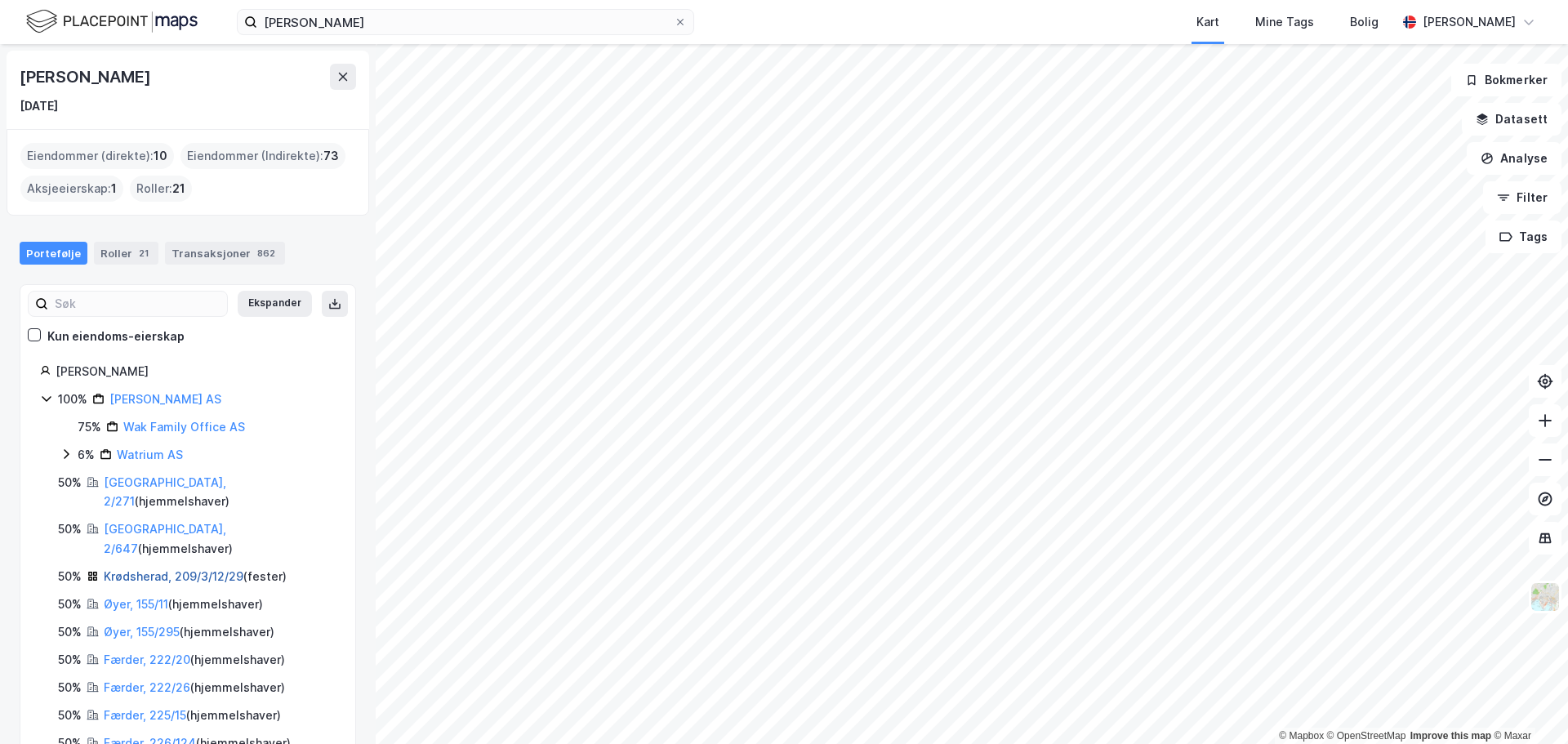
click at [176, 570] on link "Krødsherad, 209/3/12/29" at bounding box center [173, 577] width 139 height 14
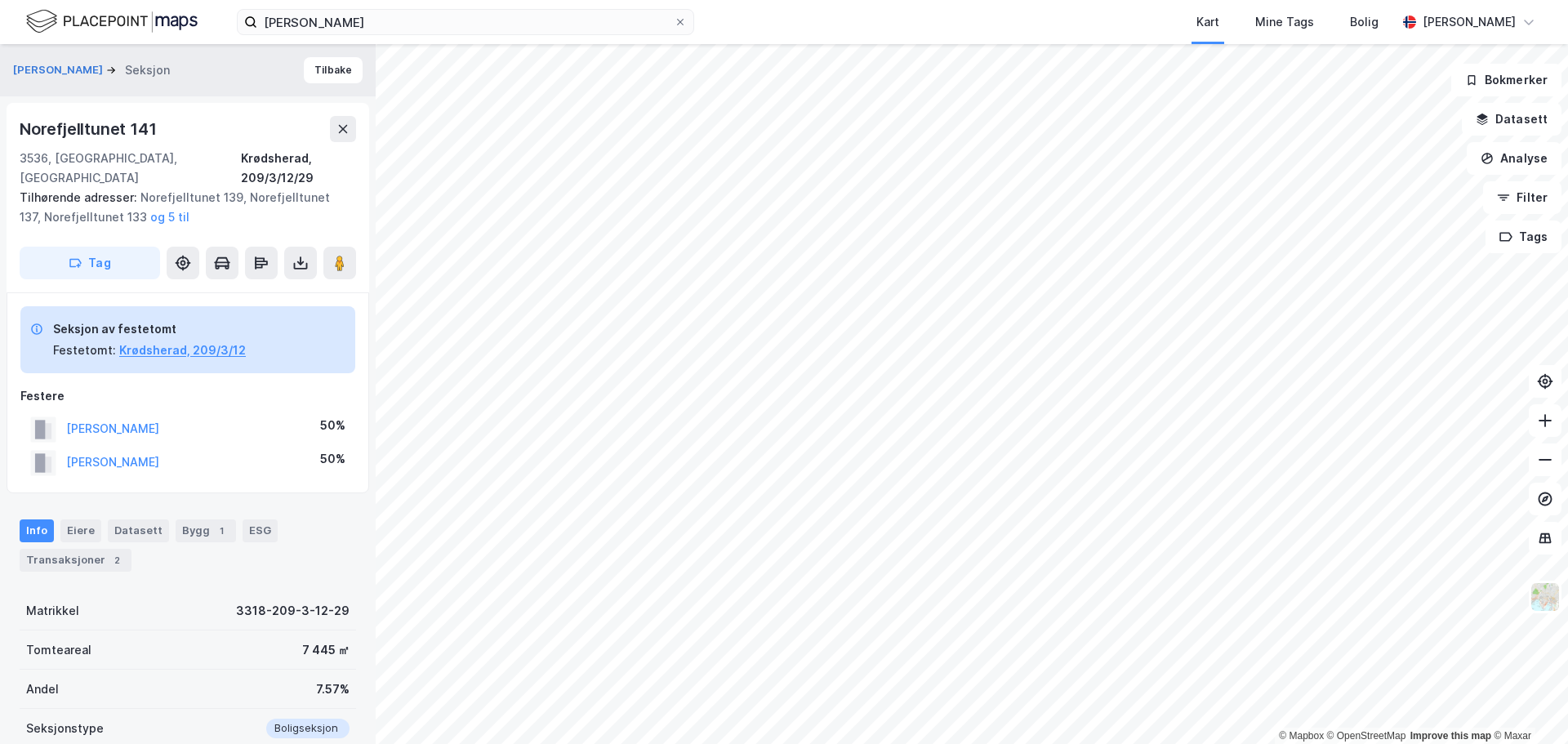
scroll to position [1, 0]
click at [343, 129] on icon at bounding box center [343, 129] width 9 height 8
